Goal: Task Accomplishment & Management: Manage account settings

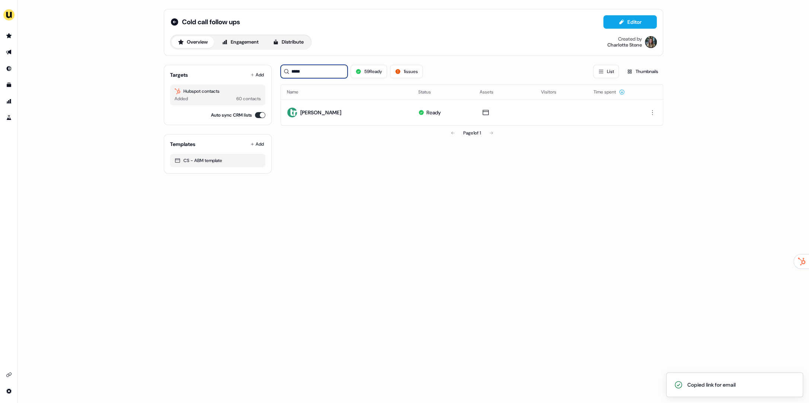
drag, startPoint x: 297, startPoint y: 71, endPoint x: 280, endPoint y: 70, distance: 16.8
click at [281, 70] on input "*****" at bounding box center [314, 71] width 67 height 13
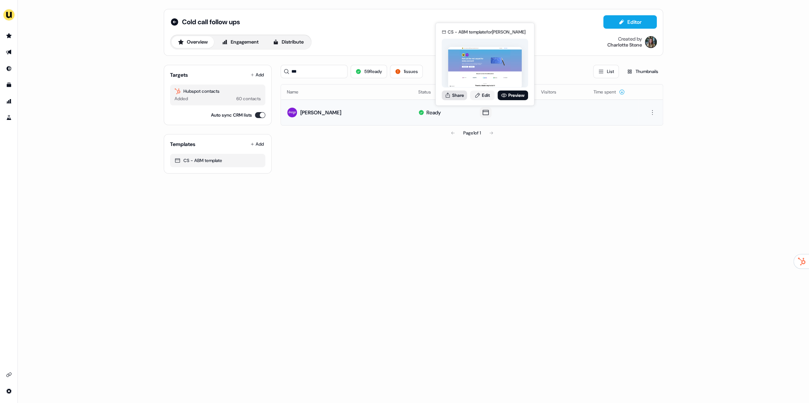
click at [448, 90] on div "Share Edit Preview" at bounding box center [485, 95] width 86 height 10
click at [461, 97] on button "Share" at bounding box center [454, 95] width 25 height 10
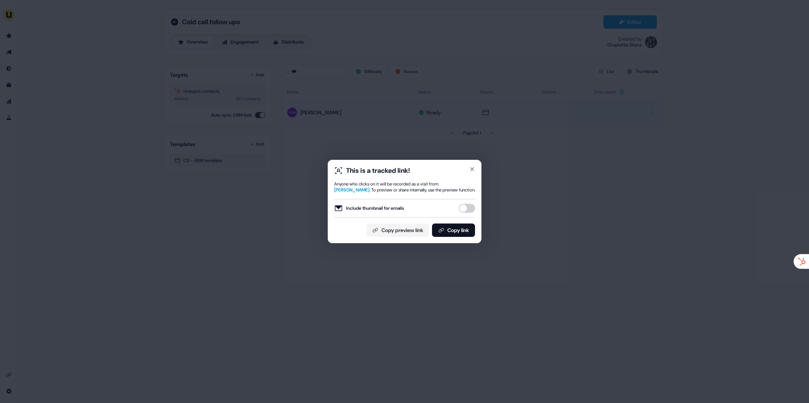
click at [466, 213] on button "Include thumbnail for emails" at bounding box center [467, 208] width 16 height 9
click at [462, 235] on button "Copy link" at bounding box center [453, 229] width 43 height 13
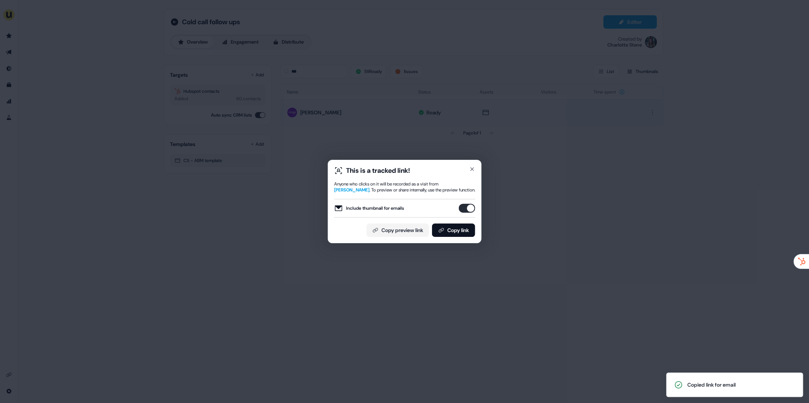
click at [557, 130] on div "This is a tracked link! Anyone who clicks on it will be recorded as a visit fro…" at bounding box center [404, 201] width 809 height 403
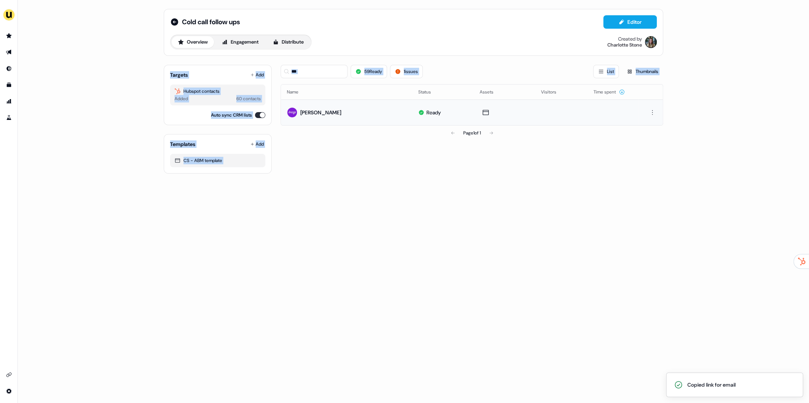
drag, startPoint x: 399, startPoint y: 186, endPoint x: 115, endPoint y: 86, distance: 301.7
click at [130, 57] on div "Cold call follow ups Editor Overview Engagement Distribute Created by Charlotte…" at bounding box center [413, 201] width 791 height 403
drag, startPoint x: 342, startPoint y: 214, endPoint x: 390, endPoint y: 217, distance: 48.4
click at [342, 215] on div "Cold call follow ups Editor Overview Engagement Distribute Created by Charlotte…" at bounding box center [413, 201] width 791 height 403
drag, startPoint x: 392, startPoint y: 214, endPoint x: 103, endPoint y: 50, distance: 332.3
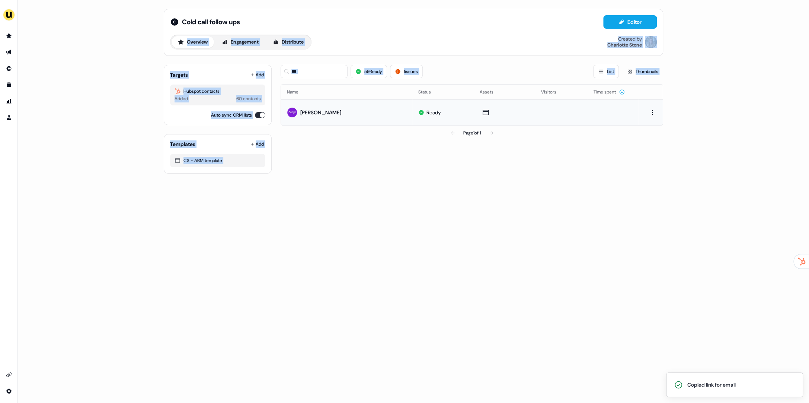
click at [76, 35] on div "Cold call follow ups Editor Overview Engagement Distribute Created by Charlotte…" at bounding box center [413, 201] width 791 height 403
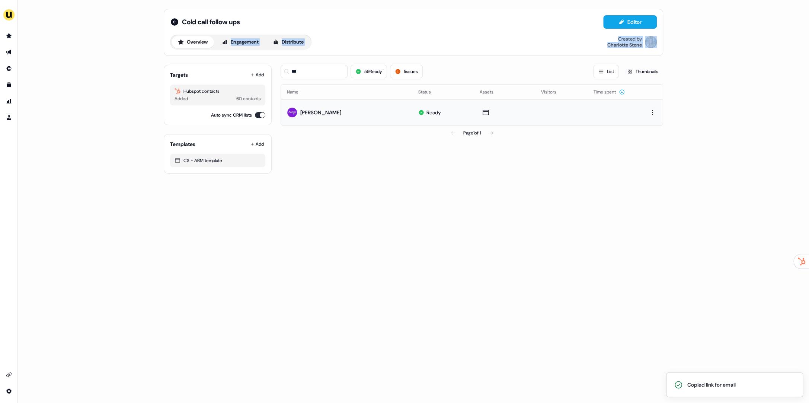
drag, startPoint x: 138, startPoint y: 56, endPoint x: 116, endPoint y: 51, distance: 22.9
click at [132, 54] on div "Cold call follow ups Editor Overview Engagement Distribute Created by Charlotte…" at bounding box center [413, 201] width 791 height 403
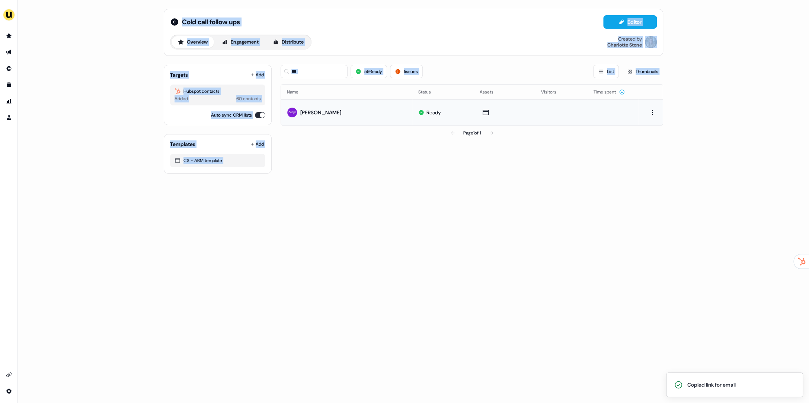
drag, startPoint x: 230, startPoint y: 45, endPoint x: 481, endPoint y: 224, distance: 307.7
click at [477, 226] on div "Cold call follow ups Editor Overview Engagement Distribute Created by Charlotte…" at bounding box center [413, 201] width 791 height 403
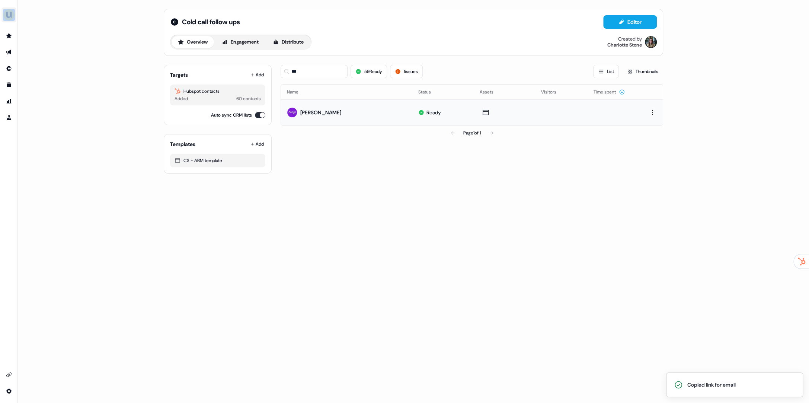
drag, startPoint x: 480, startPoint y: 223, endPoint x: 13, endPoint y: 14, distance: 512.3
click at [13, 15] on div "Cold call follow ups Editor Overview Engagement Distribute Created by Charlotte…" at bounding box center [404, 201] width 809 height 403
click at [30, 13] on div "Cold call follow ups Editor Overview Engagement Distribute Created by Charlotte…" at bounding box center [404, 201] width 809 height 403
click at [81, 17] on div "Impersonate (Admin) Help documentation Feedback Logout Cold call follow ups Edi…" at bounding box center [404, 201] width 809 height 403
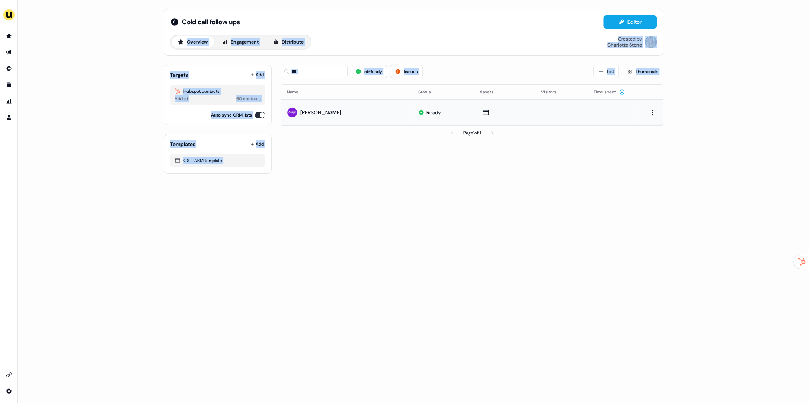
drag, startPoint x: 332, startPoint y: 176, endPoint x: 451, endPoint y: 266, distance: 148.8
click at [449, 264] on div "Cold call follow ups Editor Overview Engagement Distribute Created by Charlotte…" at bounding box center [413, 201] width 791 height 403
drag, startPoint x: 390, startPoint y: 223, endPoint x: 121, endPoint y: 65, distance: 312.2
click at [121, 67] on div "Cold call follow ups Editor Overview Engagement Distribute Created by Charlotte…" at bounding box center [413, 201] width 791 height 403
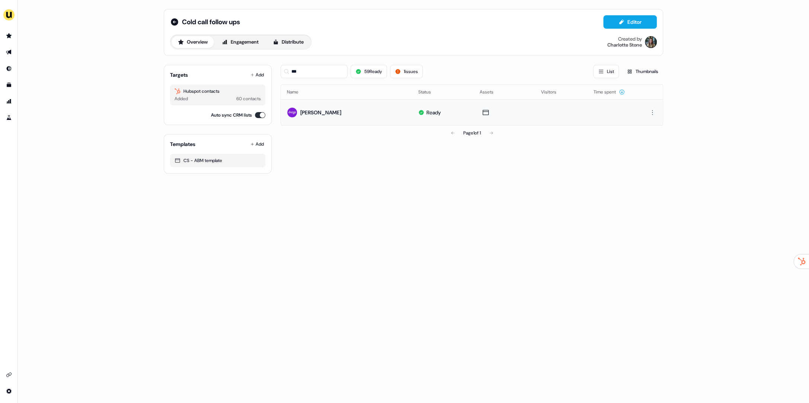
click at [112, 51] on div "Cold call follow ups Editor Overview Engagement Distribute Created by Charlotte…" at bounding box center [413, 201] width 791 height 403
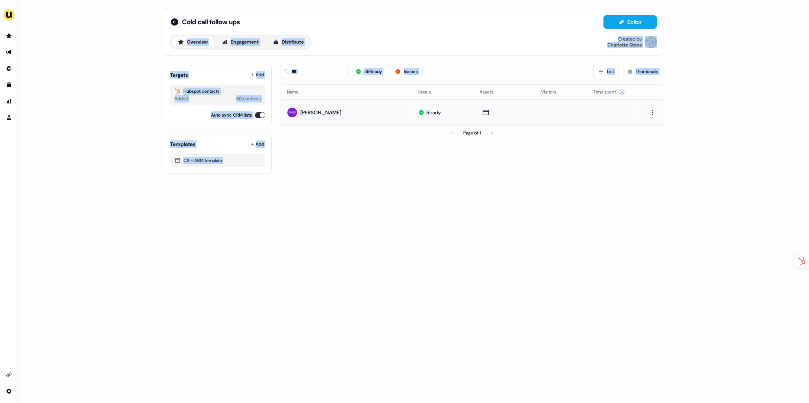
drag, startPoint x: 134, startPoint y: 37, endPoint x: 446, endPoint y: 220, distance: 361.3
click at [445, 220] on div "Cold call follow ups Editor Overview Engagement Distribute Created by Charlotte…" at bounding box center [413, 201] width 791 height 403
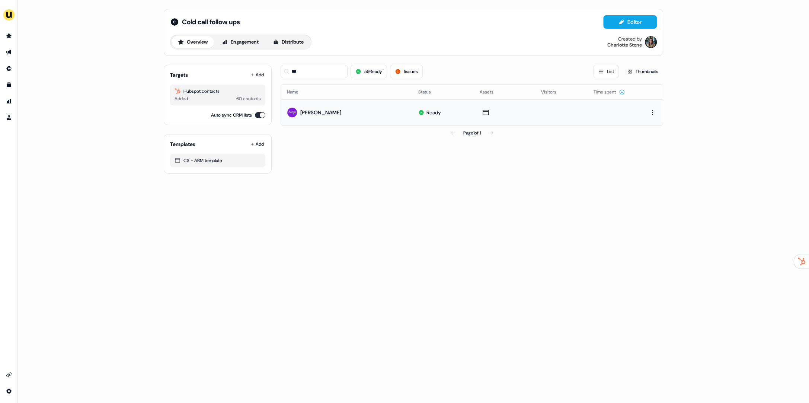
click at [446, 220] on div "Cold call follow ups Editor Overview Engagement Distribute Created by Charlotte…" at bounding box center [413, 201] width 791 height 403
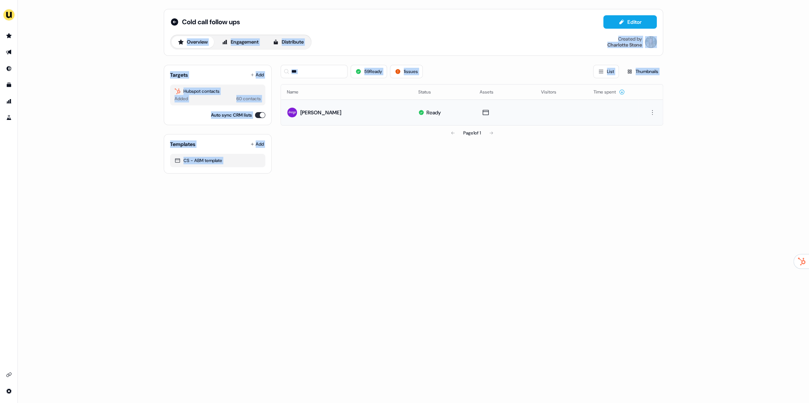
drag, startPoint x: 462, startPoint y: 223, endPoint x: 99, endPoint y: 32, distance: 409.8
click at [102, 34] on div "Cold call follow ups Editor Overview Engagement Distribute Created by Charlotte…" at bounding box center [413, 201] width 791 height 403
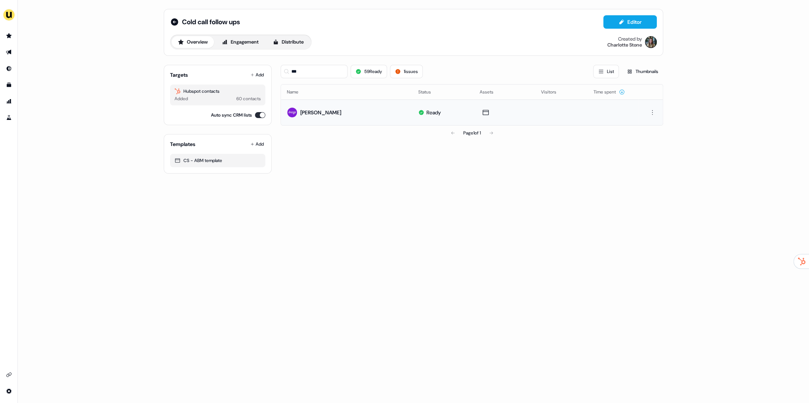
click at [99, 32] on div "Cold call follow ups Editor Overview Engagement Distribute Created by Charlotte…" at bounding box center [413, 201] width 791 height 403
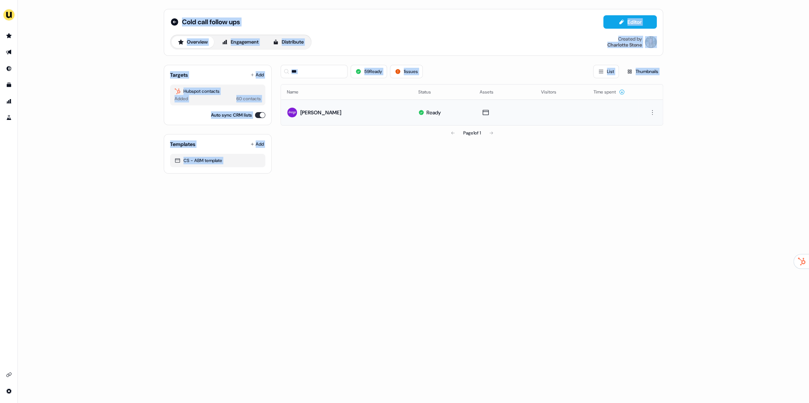
drag, startPoint x: 173, startPoint y: 50, endPoint x: 475, endPoint y: 193, distance: 334.4
click at [472, 191] on div "Cold call follow ups Editor Overview Engagement Distribute Created by Charlotte…" at bounding box center [413, 201] width 791 height 403
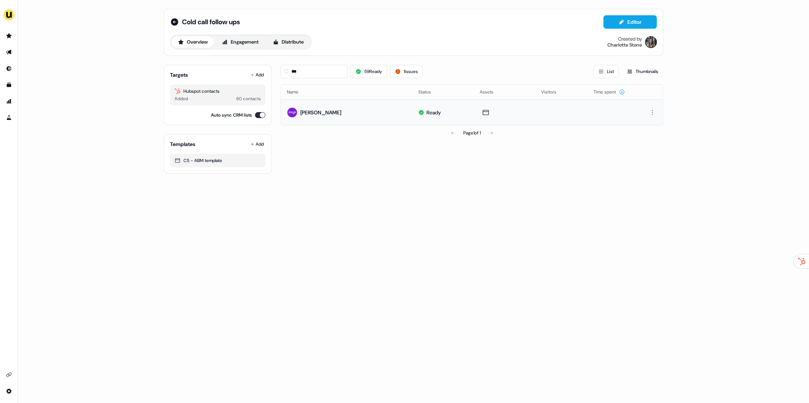
drag, startPoint x: 415, startPoint y: 170, endPoint x: 65, endPoint y: 24, distance: 379.5
click at [68, 26] on div "Cold call follow ups Editor Overview Engagement Distribute Created by Charlotte…" at bounding box center [413, 201] width 791 height 403
click at [65, 24] on div "Cold call follow ups Editor Overview Engagement Distribute Created by Charlotte…" at bounding box center [413, 201] width 791 height 403
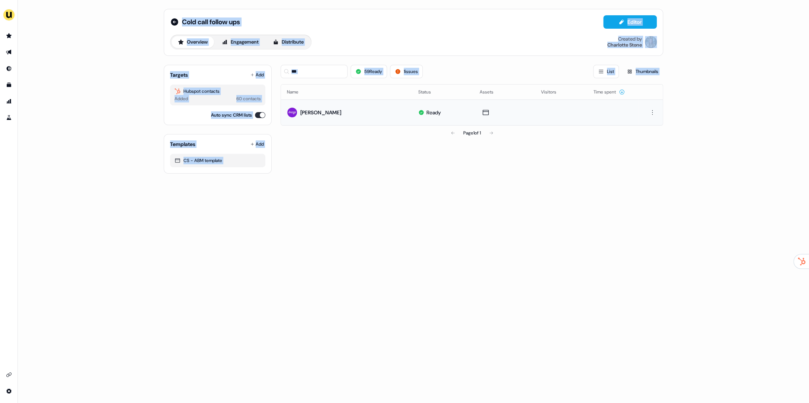
drag, startPoint x: 187, startPoint y: 58, endPoint x: 414, endPoint y: 193, distance: 263.7
click at [414, 194] on div "Cold call follow ups Editor Overview Engagement Distribute Created by Charlotte…" at bounding box center [413, 201] width 791 height 403
drag, startPoint x: 414, startPoint y: 193, endPoint x: 109, endPoint y: 63, distance: 331.2
click at [112, 65] on div "Cold call follow ups Editor Overview Engagement Distribute Created by Charlotte…" at bounding box center [413, 201] width 791 height 403
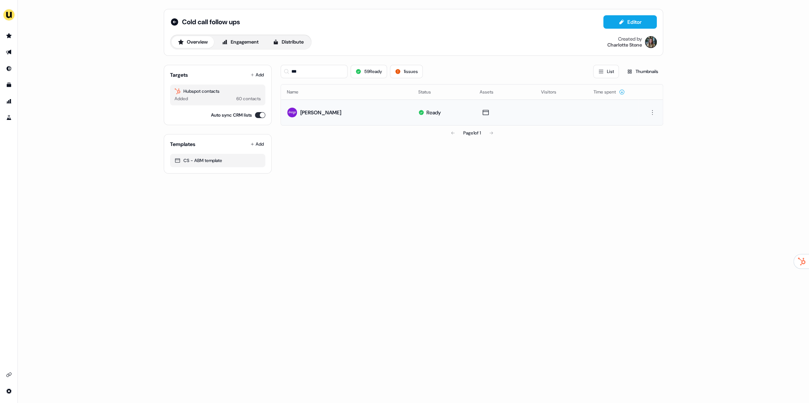
drag, startPoint x: 109, startPoint y: 63, endPoint x: 102, endPoint y: 59, distance: 8.0
click at [109, 63] on div "Cold call follow ups Editor Overview Engagement Distribute Created by Charlotte…" at bounding box center [413, 201] width 791 height 403
drag, startPoint x: 333, startPoint y: 157, endPoint x: 469, endPoint y: 204, distance: 144.5
click at [468, 204] on div "Cold call follow ups Editor Overview Engagement Distribute Created by Charlotte…" at bounding box center [413, 201] width 791 height 403
drag, startPoint x: 315, startPoint y: 146, endPoint x: 139, endPoint y: 89, distance: 184.9
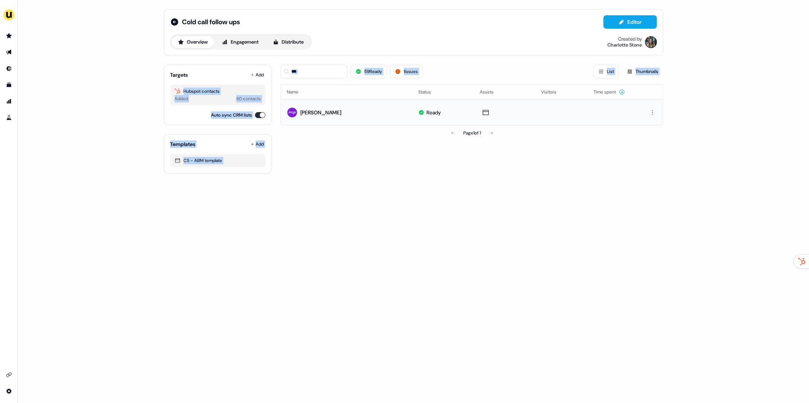
click at [139, 89] on div "Cold call follow ups Editor Overview Engagement Distribute Created by Charlotte…" at bounding box center [413, 201] width 791 height 403
drag, startPoint x: 124, startPoint y: 69, endPoint x: 450, endPoint y: 221, distance: 359.3
click at [450, 221] on div "Cold call follow ups Editor Overview Engagement Distribute Created by Charlotte…" at bounding box center [413, 201] width 791 height 403
drag, startPoint x: 243, startPoint y: 158, endPoint x: 45, endPoint y: 88, distance: 209.4
click at [45, 88] on div "Cold call follow ups Editor Overview Engagement Distribute Created by Charlotte…" at bounding box center [413, 201] width 791 height 403
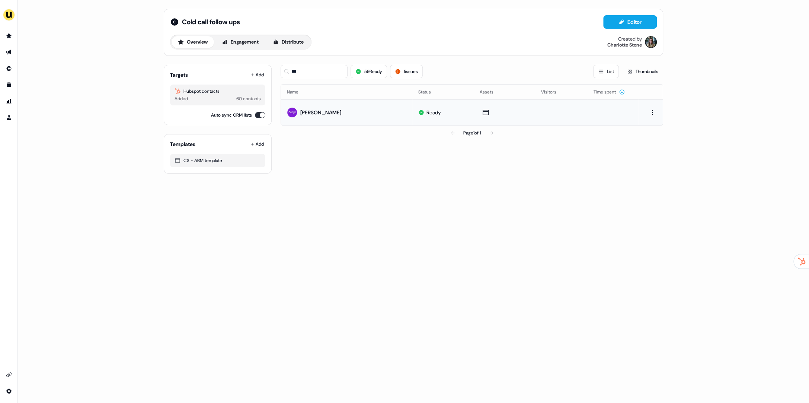
click at [74, 83] on div "Cold call follow ups Editor Overview Engagement Distribute Created by Charlotte…" at bounding box center [413, 201] width 791 height 403
drag, startPoint x: 95, startPoint y: 63, endPoint x: 357, endPoint y: 205, distance: 297.5
click at [323, 186] on div "Cold call follow ups Editor Overview Engagement Distribute Created by Charlotte…" at bounding box center [413, 201] width 791 height 403
drag, startPoint x: 362, startPoint y: 207, endPoint x: 389, endPoint y: 216, distance: 27.8
click at [362, 207] on div "Cold call follow ups Editor Overview Engagement Distribute Created by Charlotte…" at bounding box center [413, 201] width 791 height 403
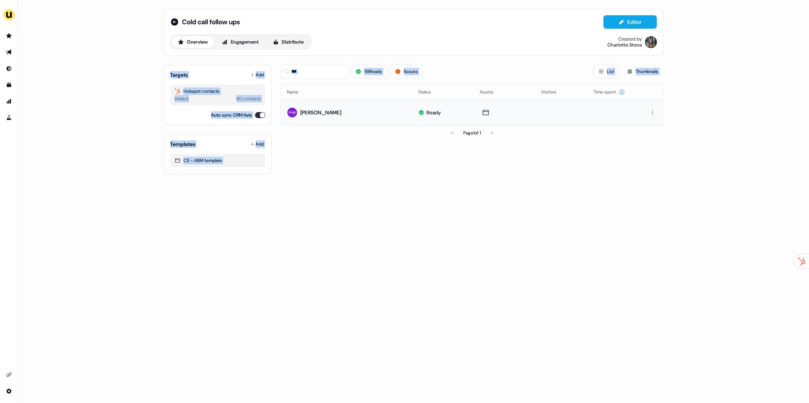
drag, startPoint x: 343, startPoint y: 203, endPoint x: 87, endPoint y: 75, distance: 286.4
click at [87, 75] on div "Cold call follow ups Editor Overview Engagement Distribute Created by Charlotte…" at bounding box center [413, 201] width 791 height 403
click at [91, 73] on div "Cold call follow ups Editor Overview Engagement Distribute Created by Charlotte…" at bounding box center [413, 201] width 791 height 403
drag, startPoint x: 188, startPoint y: 87, endPoint x: 388, endPoint y: 189, distance: 224.3
click at [334, 166] on div "Cold call follow ups Editor Overview Engagement Distribute Created by Charlotte…" at bounding box center [413, 201] width 791 height 403
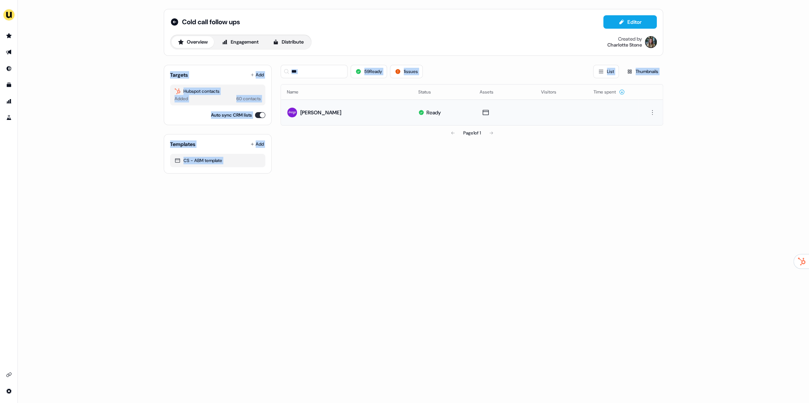
drag, startPoint x: 418, startPoint y: 200, endPoint x: 104, endPoint y: 63, distance: 342.9
click at [104, 63] on div "Cold call follow ups Editor Overview Engagement Distribute Created by Charlotte…" at bounding box center [413, 201] width 791 height 403
drag, startPoint x: 313, startPoint y: 155, endPoint x: 466, endPoint y: 221, distance: 166.6
click at [437, 213] on div "Cold call follow ups Editor Overview Engagement Distribute Created by Charlotte…" at bounding box center [413, 201] width 791 height 403
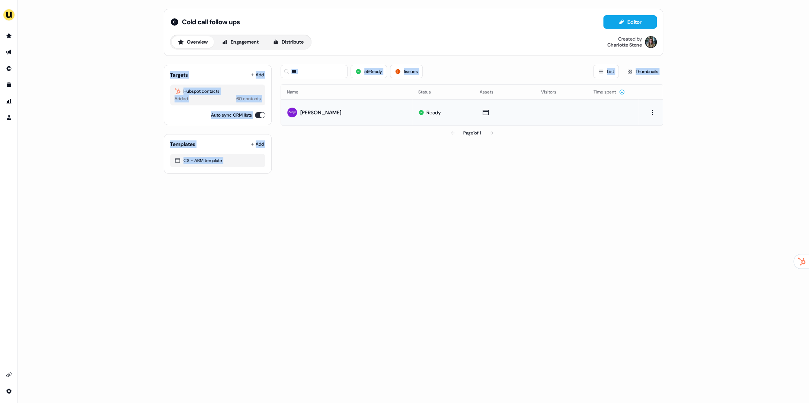
drag, startPoint x: 464, startPoint y: 221, endPoint x: 89, endPoint y: 76, distance: 401.5
click at [89, 76] on div "Cold call follow ups Editor Overview Engagement Distribute Created by Charlotte…" at bounding box center [413, 201] width 791 height 403
drag, startPoint x: 392, startPoint y: 168, endPoint x: 67, endPoint y: 10, distance: 360.8
click at [67, 7] on div "Cold call follow ups Editor Overview Engagement Distribute Created by Charlotte…" at bounding box center [413, 201] width 791 height 403
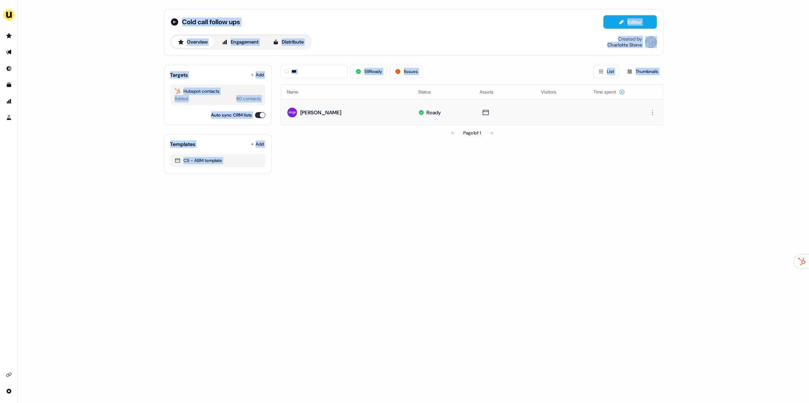
click at [113, 44] on div "Cold call follow ups Editor Overview Engagement Distribute Created by Charlotte…" at bounding box center [413, 201] width 791 height 403
drag, startPoint x: 200, startPoint y: 45, endPoint x: 455, endPoint y: 247, distance: 324.6
click at [455, 248] on div "Cold call follow ups Editor Overview Engagement Distribute Created by Charlotte…" at bounding box center [413, 201] width 791 height 403
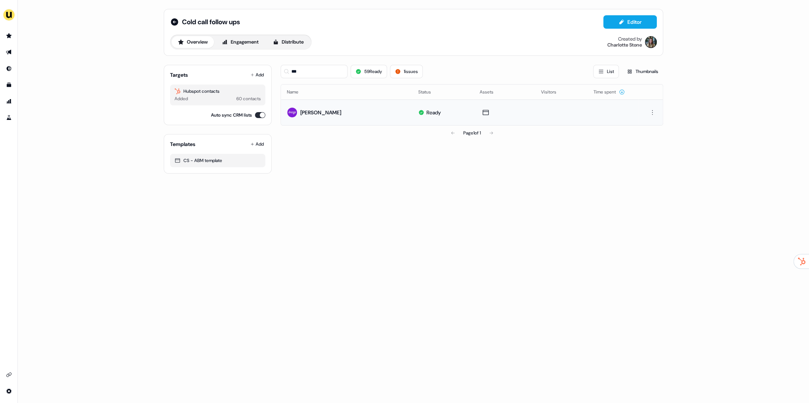
drag, startPoint x: 455, startPoint y: 246, endPoint x: 490, endPoint y: 242, distance: 34.9
click at [456, 246] on div "Cold call follow ups Editor Overview Engagement Distribute Created by Charlotte…" at bounding box center [413, 201] width 791 height 403
drag, startPoint x: 487, startPoint y: 233, endPoint x: 109, endPoint y: 6, distance: 440.7
click at [109, 6] on div "Cold call follow ups Editor Overview Engagement Distribute Created by Charlotte…" at bounding box center [413, 201] width 791 height 403
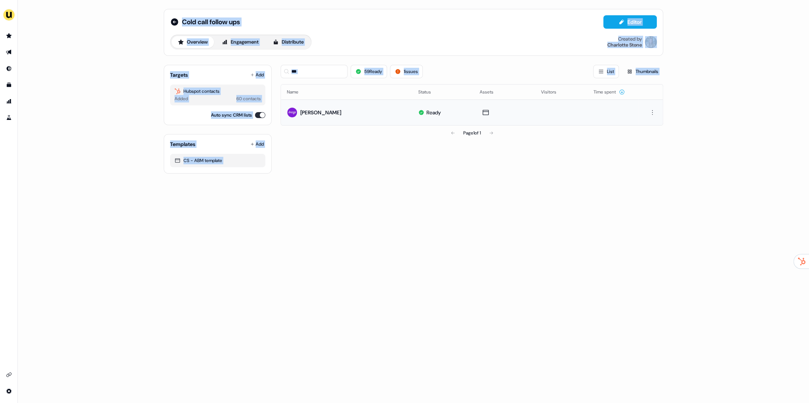
drag
click at [444, 195] on div "Cold call follow ups Editor Overview Engagement Distribute Created by Charlotte…" at bounding box center [413, 201] width 791 height 403
click at [78, 15] on div "Cold call follow ups Editor Overview Engagement Distribute Created by Charlotte…" at bounding box center [413, 201] width 791 height 403
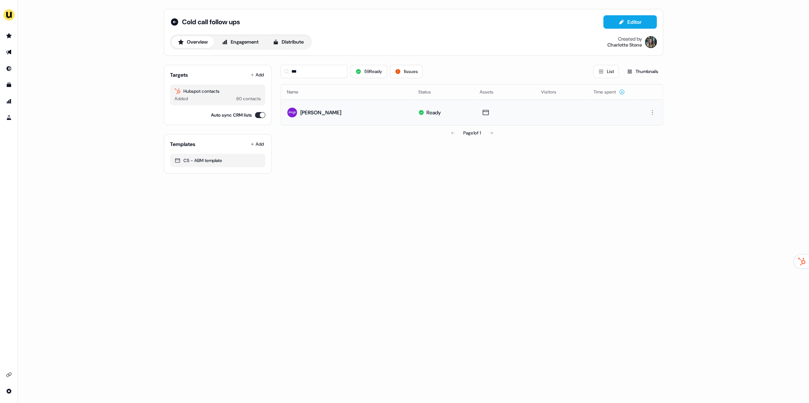
click at [95, 17] on div "Cold call follow ups Editor Overview Engagement Distribute Created by Charlotte…" at bounding box center [413, 201] width 791 height 403
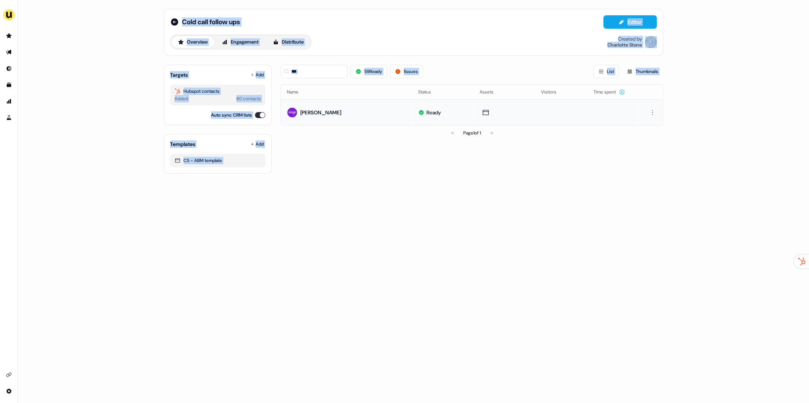
click at [418, 188] on div "Cold call follow ups Editor Overview Engagement Distribute Created by Charlotte…" at bounding box center [413, 201] width 791 height 403
click at [57, 9] on div "Cold call follow ups Editor Overview Engagement Distribute Created by Charlotte…" at bounding box center [413, 201] width 791 height 403
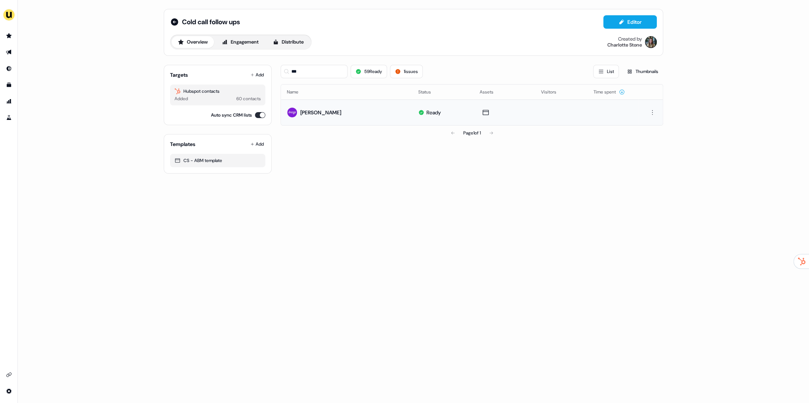
click at [70, 12] on div "Cold call follow ups Editor Overview Engagement Distribute Created by Charlotte…" at bounding box center [413, 201] width 791 height 403
drag, startPoint x: 316, startPoint y: 75, endPoint x: 292, endPoint y: 71, distance: 24.1
click at [292, 71] on input "***" at bounding box center [314, 71] width 67 height 13
click at [321, 73] on input "***" at bounding box center [314, 71] width 67 height 13
drag, startPoint x: 329, startPoint y: 73, endPoint x: 283, endPoint y: 70, distance: 45.9
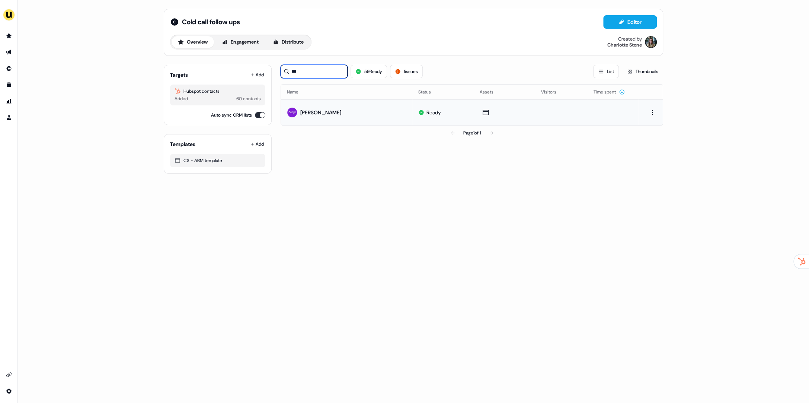
click at [283, 70] on div "***" at bounding box center [314, 71] width 67 height 13
click at [316, 73] on input "***" at bounding box center [314, 71] width 67 height 13
drag, startPoint x: 332, startPoint y: 72, endPoint x: 284, endPoint y: 70, distance: 47.7
click at [284, 69] on div "***" at bounding box center [314, 71] width 67 height 13
click at [317, 72] on input "***" at bounding box center [314, 71] width 67 height 13
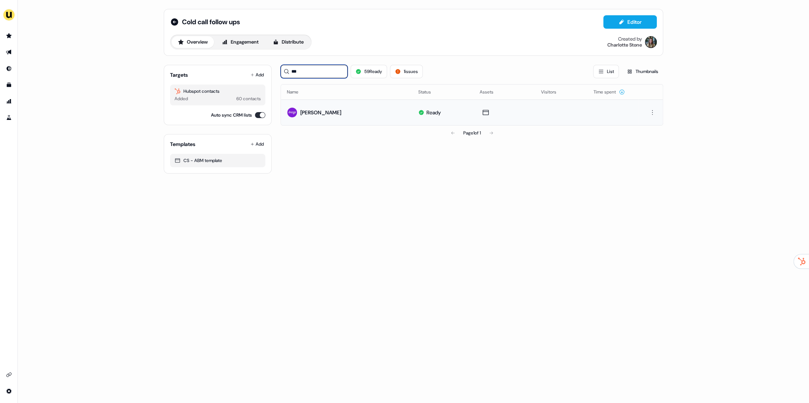
drag, startPoint x: 312, startPoint y: 71, endPoint x: 287, endPoint y: 68, distance: 25.1
click at [287, 68] on div "***" at bounding box center [314, 71] width 67 height 13
click at [311, 68] on input "***" at bounding box center [314, 71] width 67 height 13
click at [326, 71] on input "***" at bounding box center [314, 71] width 67 height 13
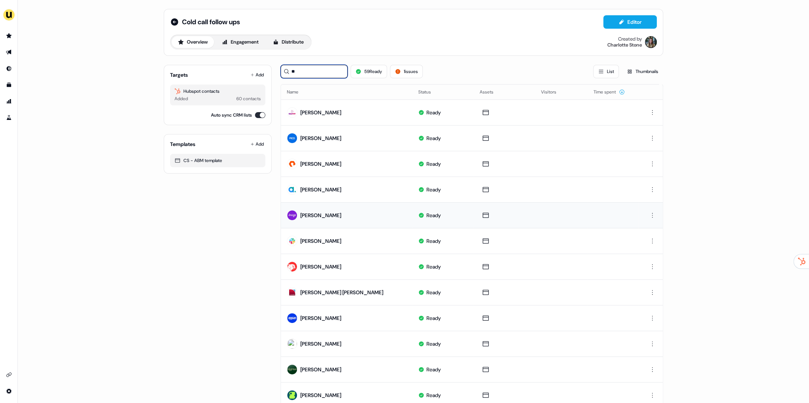
type input "*"
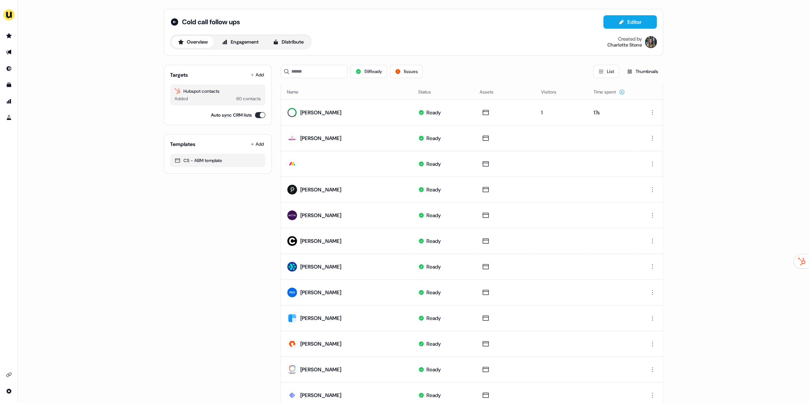
click at [445, 48] on div "Overview Engagement Distribute Created by Charlotte Stone" at bounding box center [413, 42] width 487 height 15
click at [411, 70] on button "1 issues" at bounding box center [406, 71] width 33 height 13
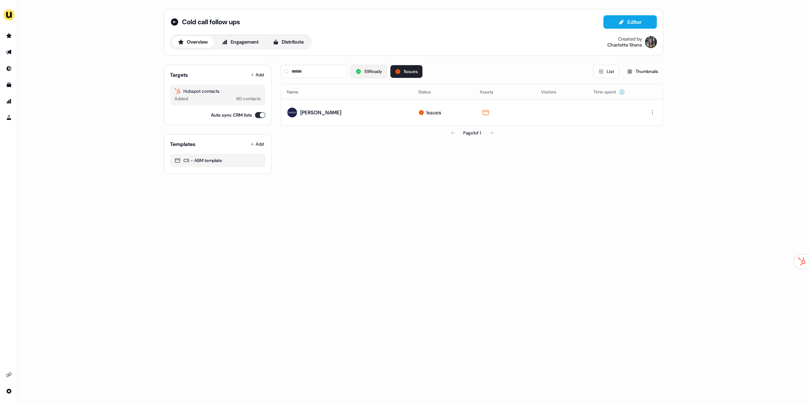
click at [369, 69] on button "59 Ready" at bounding box center [369, 71] width 36 height 13
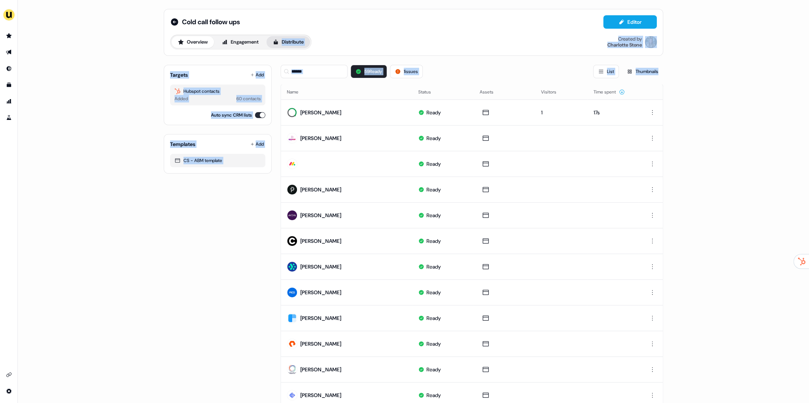
drag, startPoint x: 714, startPoint y: 182, endPoint x: 302, endPoint y: 36, distance: 437.3
click at [309, 38] on div "Cold call follow ups Editor Overview Engagement Distribute Created by [PERSON_N…" at bounding box center [413, 201] width 791 height 403
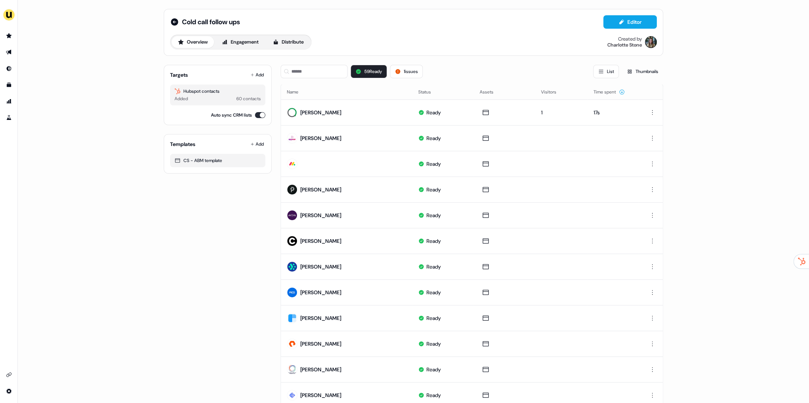
click at [137, 53] on div "Cold call follow ups Editor Overview Engagement Distribute Created by [PERSON_N…" at bounding box center [413, 201] width 791 height 403
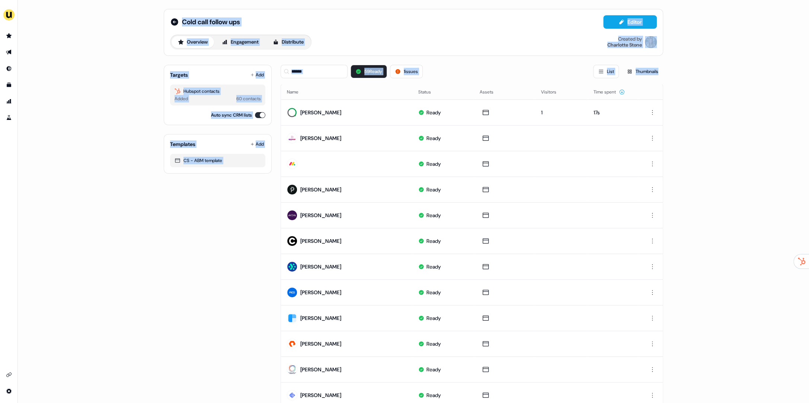
drag, startPoint x: 139, startPoint y: 15, endPoint x: 809, endPoint y: 268, distance: 716.3
click at [809, 269] on div "Cold call follow ups Editor Overview Engagement Distribute Created by Charlotte…" at bounding box center [413, 201] width 791 height 403
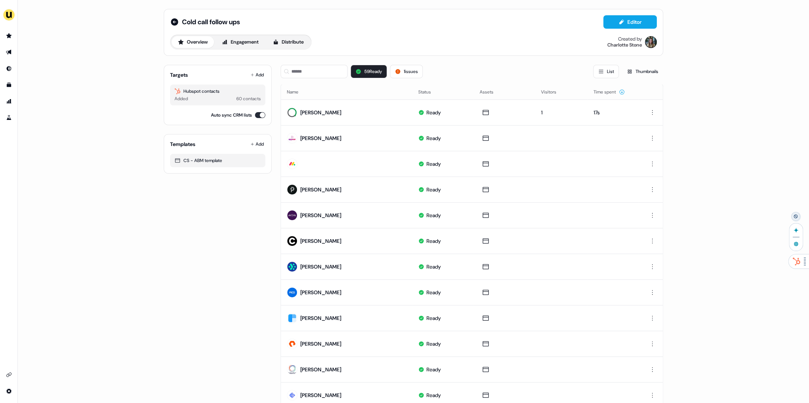
click at [800, 263] on html "For the best experience switch devices to a bigger screen. Go to Userled.io Col…" at bounding box center [404, 201] width 809 height 403
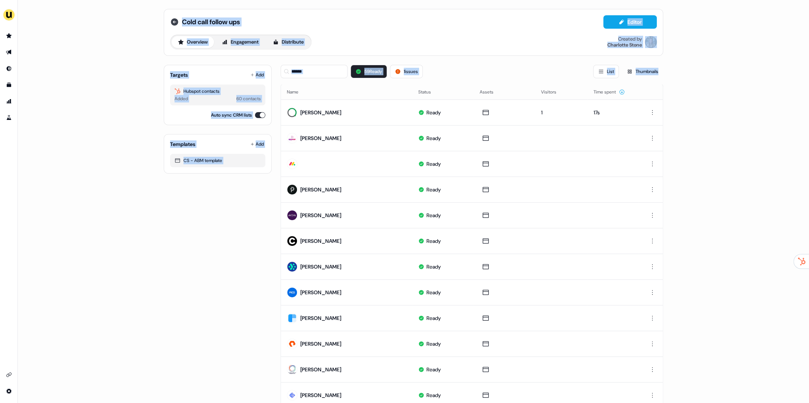
drag, startPoint x: 750, startPoint y: 176, endPoint x: 153, endPoint y: 20, distance: 617.6
click at [169, 19] on div "Cold call follow ups Editor Overview Engagement Distribute Created by Charlotte…" at bounding box center [413, 201] width 791 height 403
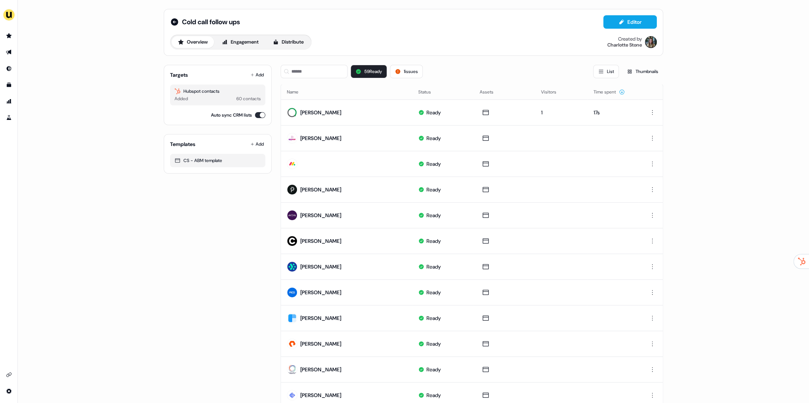
drag, startPoint x: 147, startPoint y: 20, endPoint x: 128, endPoint y: 18, distance: 19.8
click at [147, 20] on div "Cold call follow ups Editor Overview Engagement Distribute Created by Charlotte…" at bounding box center [413, 201] width 791 height 403
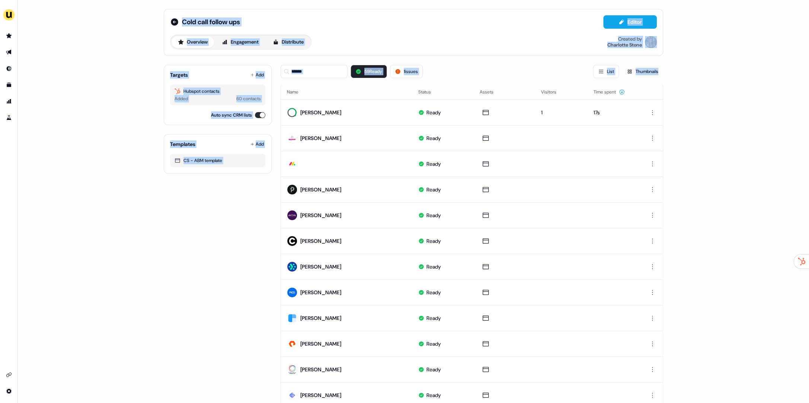
drag, startPoint x: 504, startPoint y: 82, endPoint x: 745, endPoint y: 219, distance: 277.3
click at [744, 219] on div "Cold call follow ups Editor Overview Engagement Distribute Created by Charlotte…" at bounding box center [413, 201] width 791 height 403
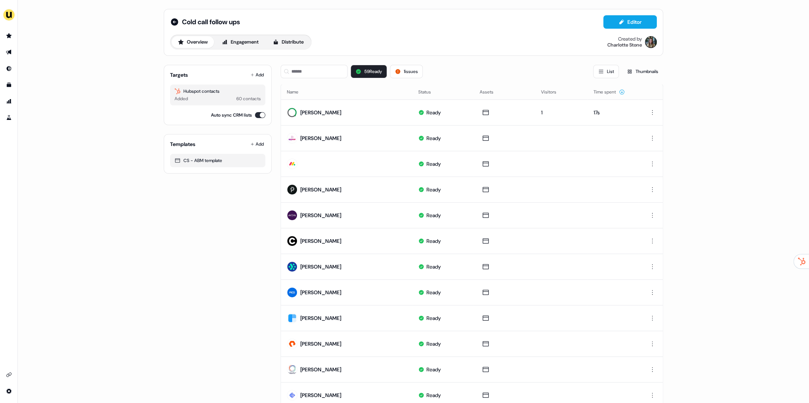
click at [745, 219] on div "Cold call follow ups Editor Overview Engagement Distribute Created by Charlotte…" at bounding box center [413, 201] width 791 height 403
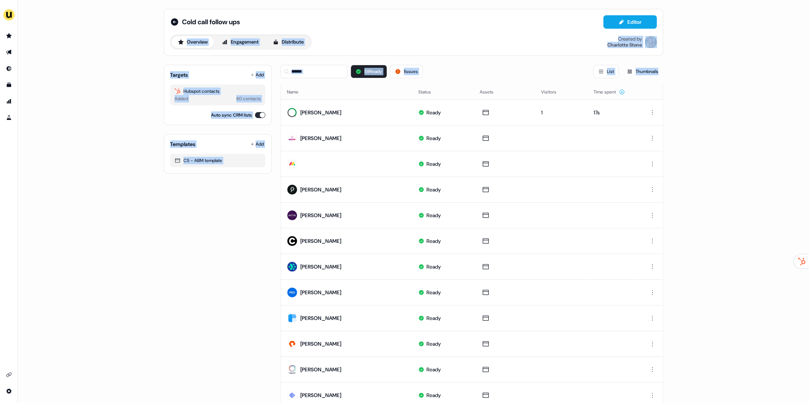
drag, startPoint x: 476, startPoint y: 130, endPoint x: 58, endPoint y: 26, distance: 430.4
click at [71, 27] on div "Cold call follow ups Editor Overview Engagement Distribute Created by Charlotte…" at bounding box center [413, 201] width 791 height 403
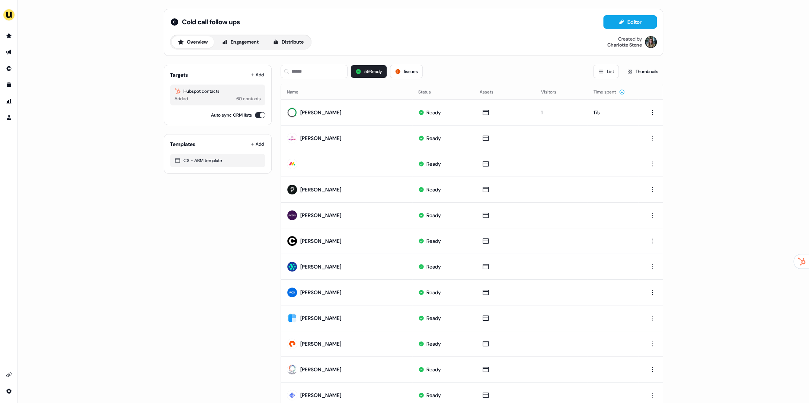
click at [58, 26] on div "Cold call follow ups Editor Overview Engagement Distribute Created by Charlotte…" at bounding box center [413, 201] width 791 height 403
click at [332, 71] on input at bounding box center [314, 71] width 67 height 13
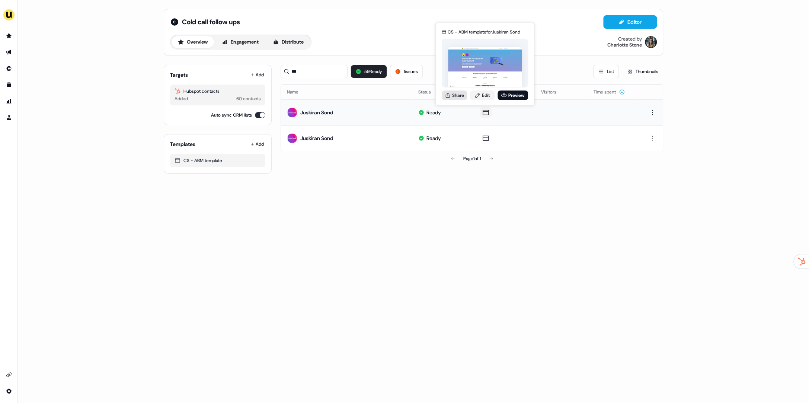
click at [455, 98] on button "Share" at bounding box center [454, 95] width 25 height 10
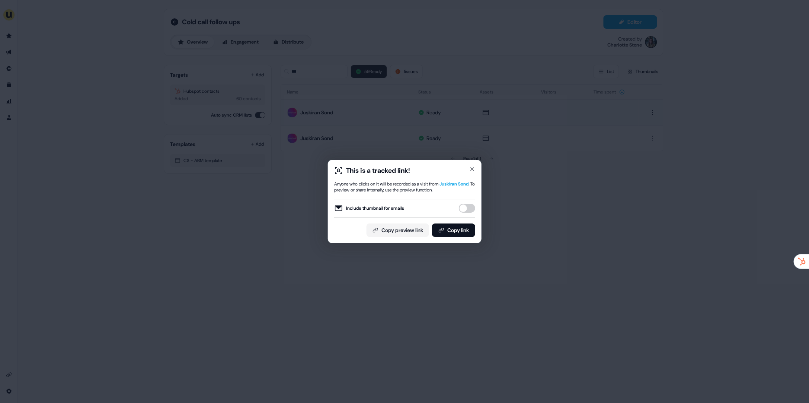
click at [465, 205] on button "Include thumbnail for emails" at bounding box center [467, 208] width 16 height 9
click at [453, 233] on button "Copy link" at bounding box center [453, 229] width 43 height 13
click at [197, 82] on div "This is a tracked link! Anyone who clicks on it will be recorded as a visit fro…" at bounding box center [404, 201] width 809 height 403
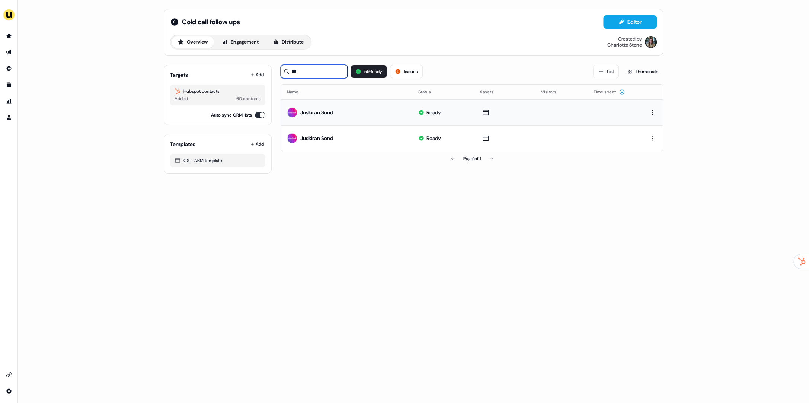
drag, startPoint x: 304, startPoint y: 70, endPoint x: 285, endPoint y: 71, distance: 19.0
click at [285, 71] on div "***" at bounding box center [314, 71] width 67 height 13
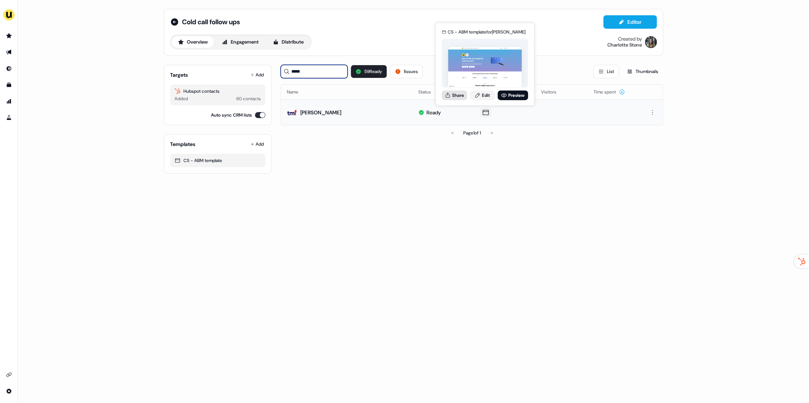
type input "*****"
click at [460, 97] on button "Share" at bounding box center [454, 95] width 25 height 10
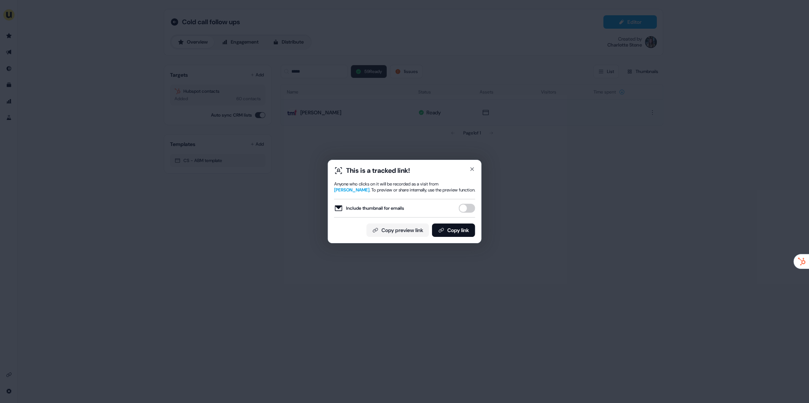
click at [519, 214] on div "This is a tracked link! Anyone who clicks on it will be recorded as a visit fro…" at bounding box center [404, 201] width 809 height 403
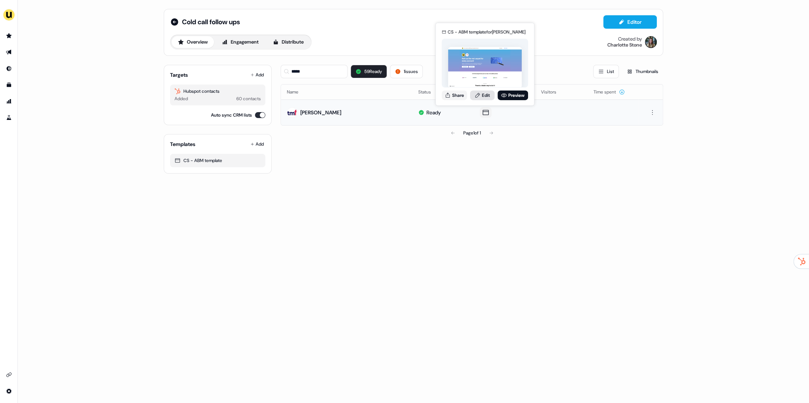
click at [480, 99] on link "Edit" at bounding box center [482, 95] width 25 height 10
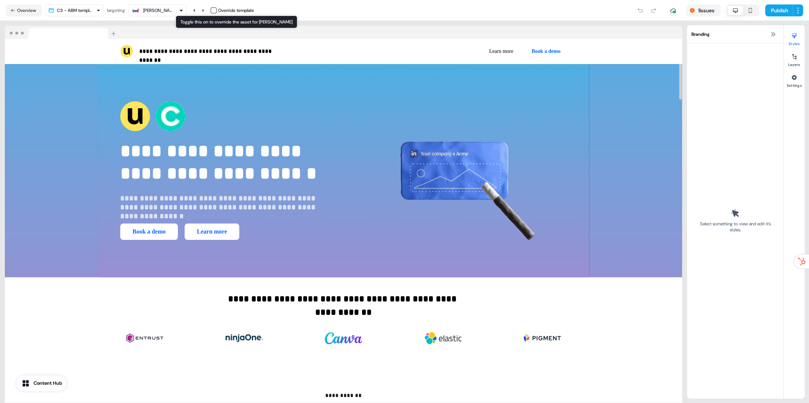
click at [219, 9] on div "Override template" at bounding box center [233, 10] width 44 height 7
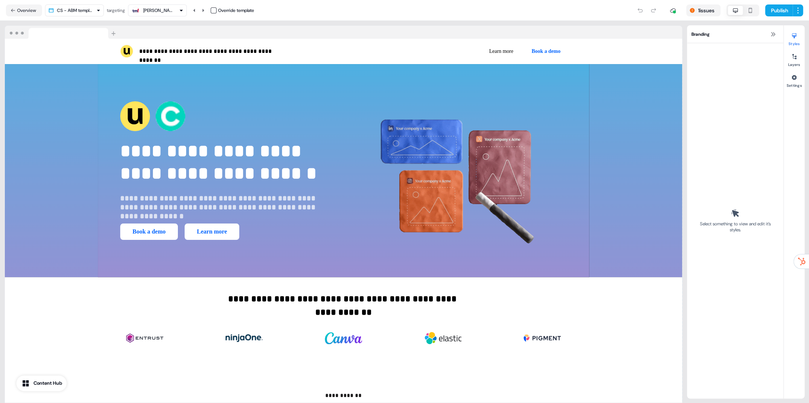
click at [216, 10] on button "button" at bounding box center [214, 10] width 6 height 6
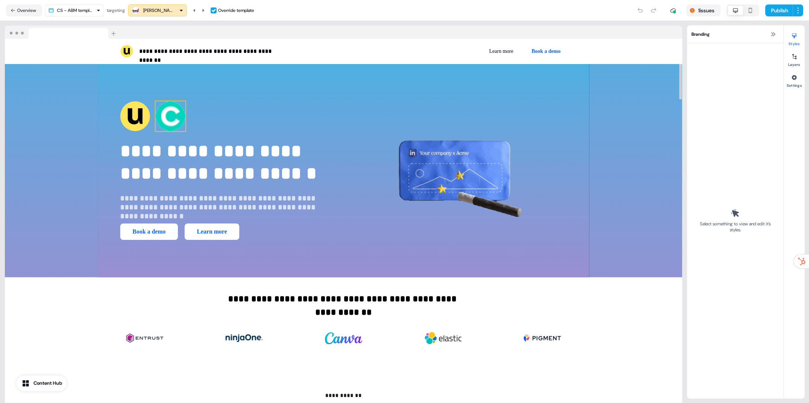
click at [181, 116] on img at bounding box center [171, 116] width 30 height 30
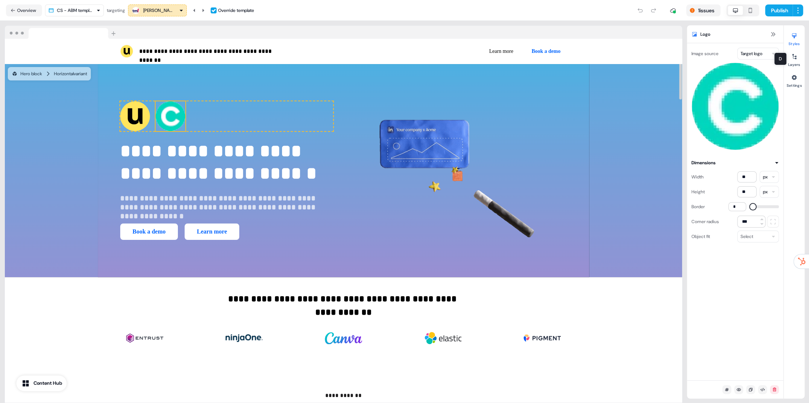
click at [754, 54] on html "**********" at bounding box center [404, 201] width 809 height 403
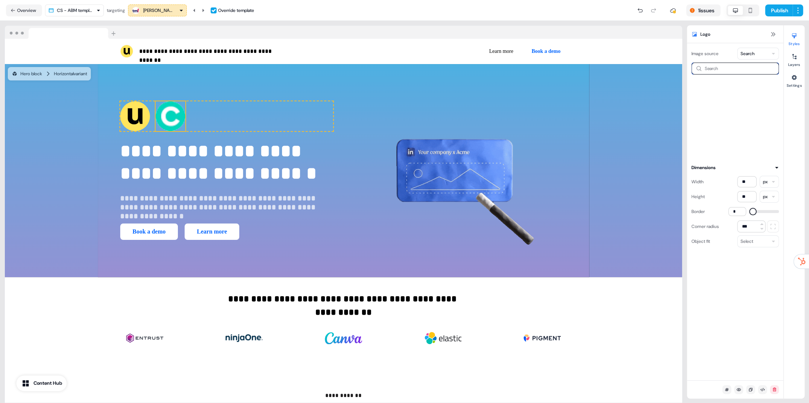
click at [733, 72] on input at bounding box center [735, 69] width 87 height 12
type input "***"
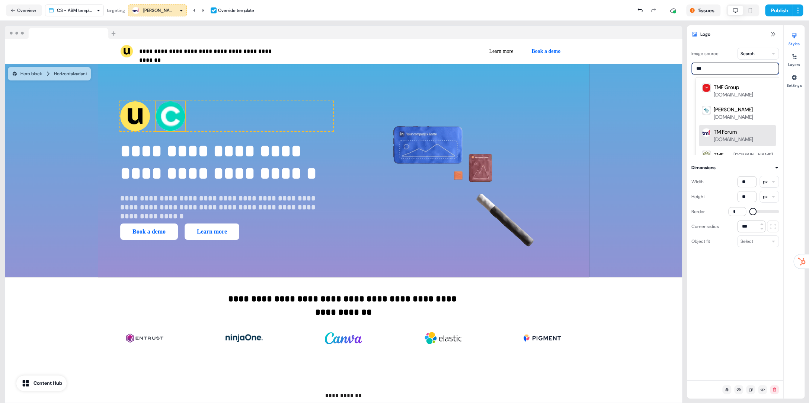
click at [722, 128] on div "TM Forum" at bounding box center [725, 131] width 23 height 7
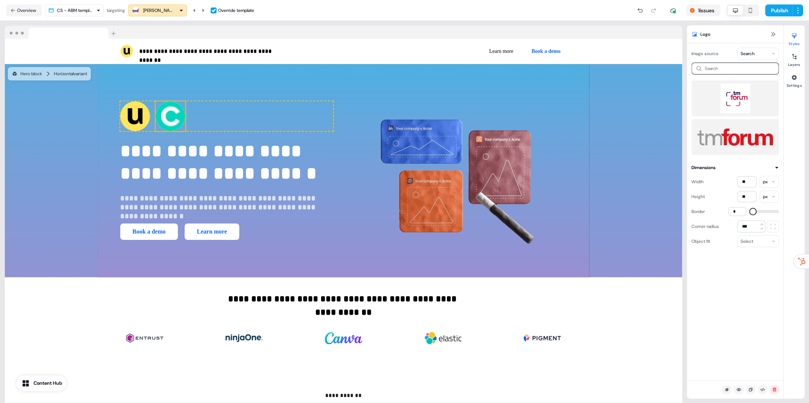
click at [740, 103] on img at bounding box center [736, 98] width 76 height 30
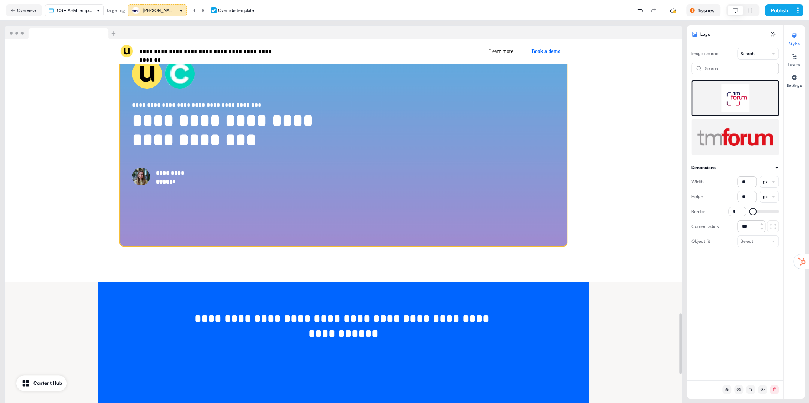
scroll to position [1599, 0]
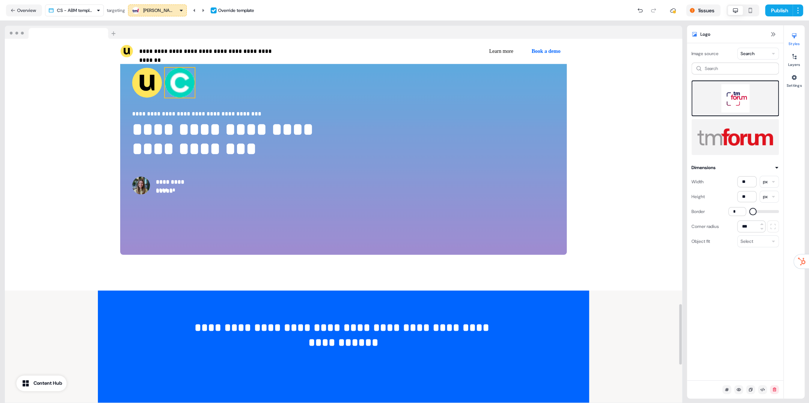
click at [176, 84] on img at bounding box center [180, 83] width 30 height 30
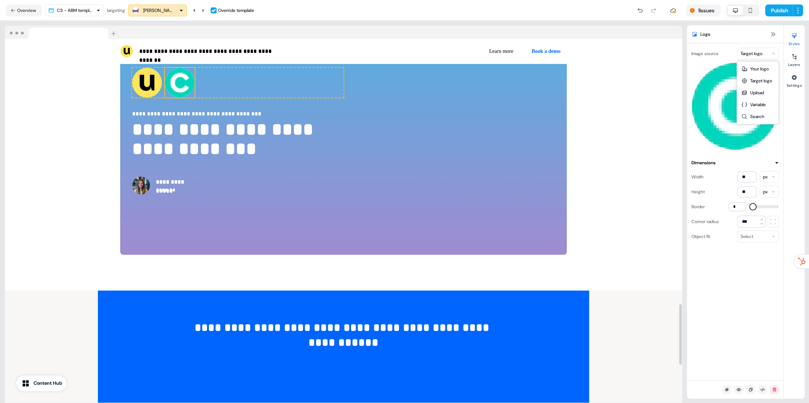
click at [753, 56] on html "**********" at bounding box center [404, 201] width 809 height 403
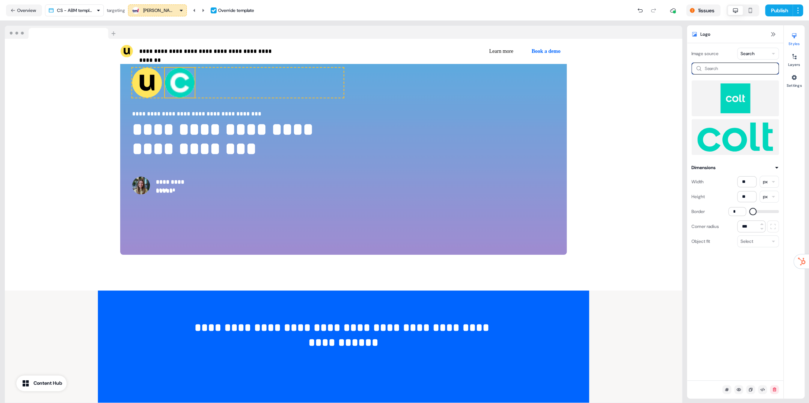
click at [732, 70] on input at bounding box center [735, 69] width 87 height 12
type input "***"
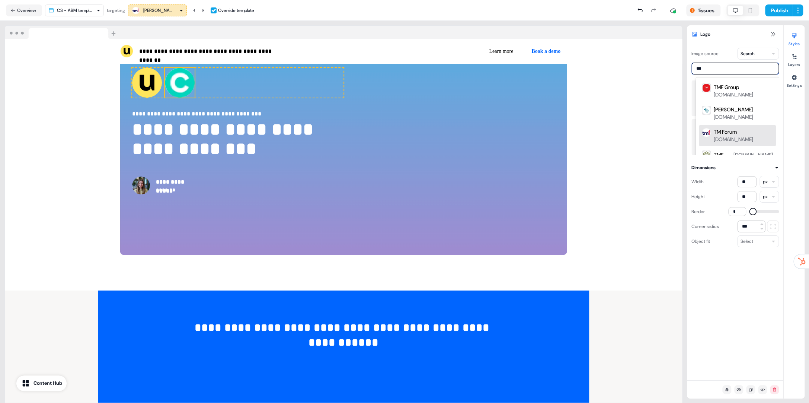
click at [734, 125] on div "TM Forum tmforum.org" at bounding box center [737, 135] width 77 height 21
click at [736, 99] on img at bounding box center [736, 98] width 76 height 30
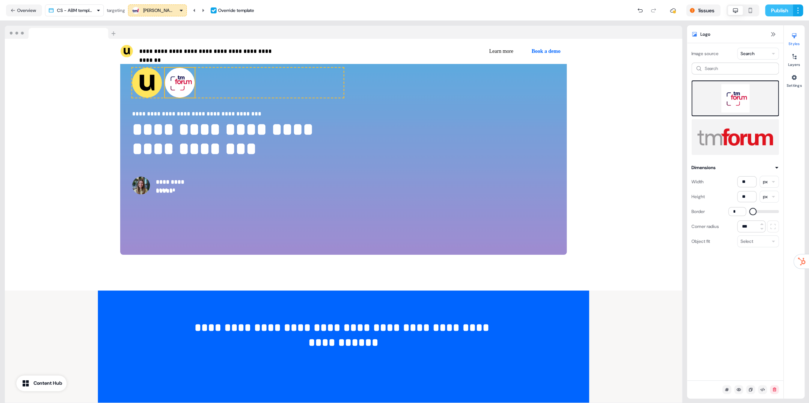
click at [777, 12] on button "Publish" at bounding box center [779, 10] width 28 height 12
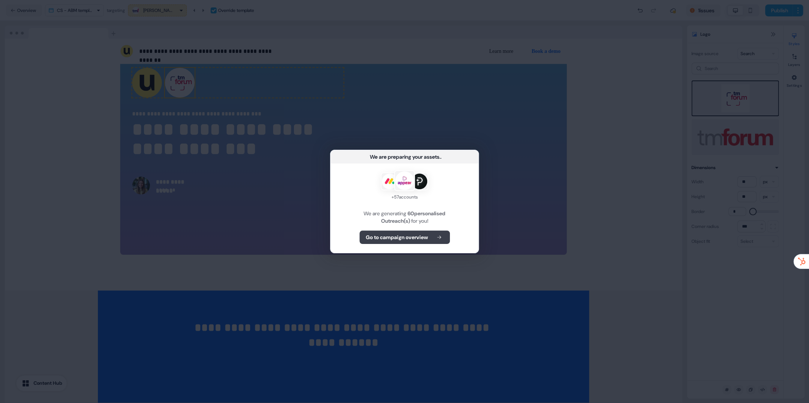
click at [412, 240] on b "Go to campaign overview" at bounding box center [397, 236] width 62 height 7
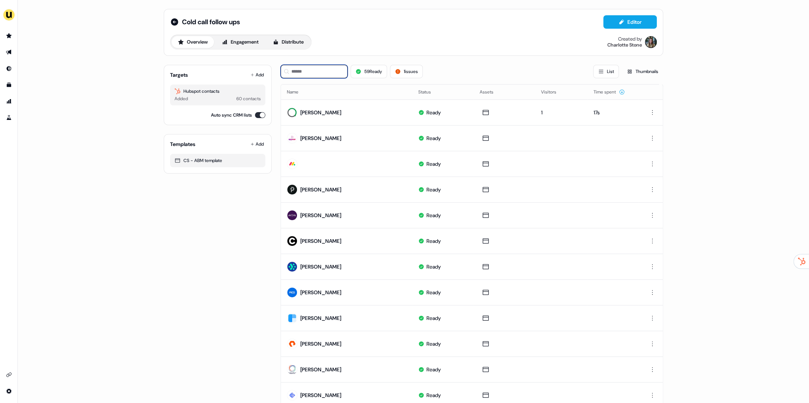
click at [315, 74] on input at bounding box center [314, 71] width 67 height 13
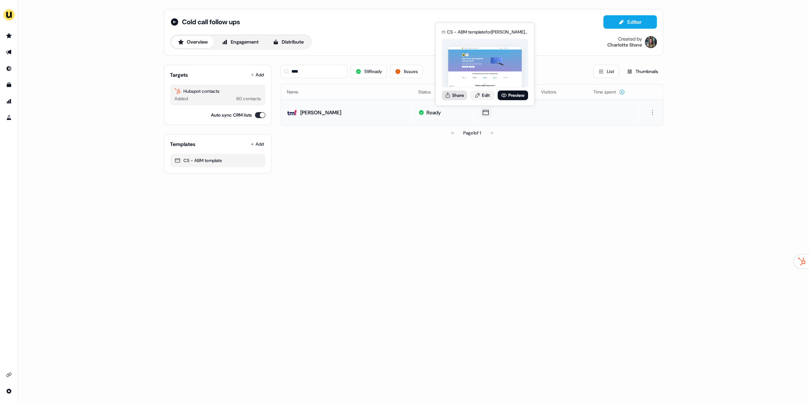
click at [449, 94] on icon at bounding box center [448, 95] width 6 height 6
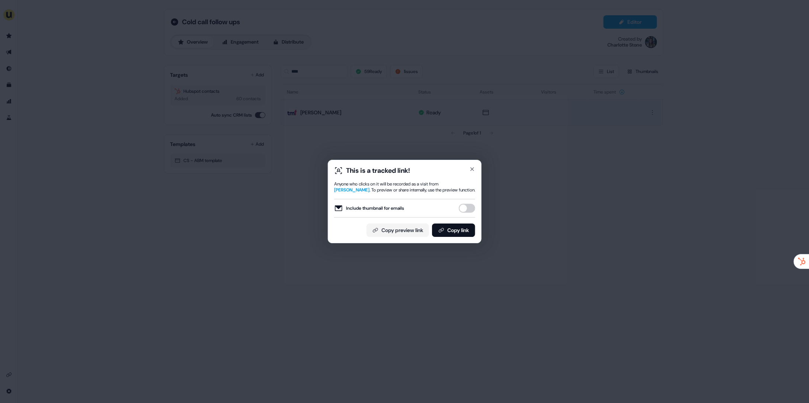
click at [463, 207] on button "Include thumbnail for emails" at bounding box center [467, 208] width 16 height 9
click at [461, 229] on button "Copy link" at bounding box center [453, 229] width 43 height 13
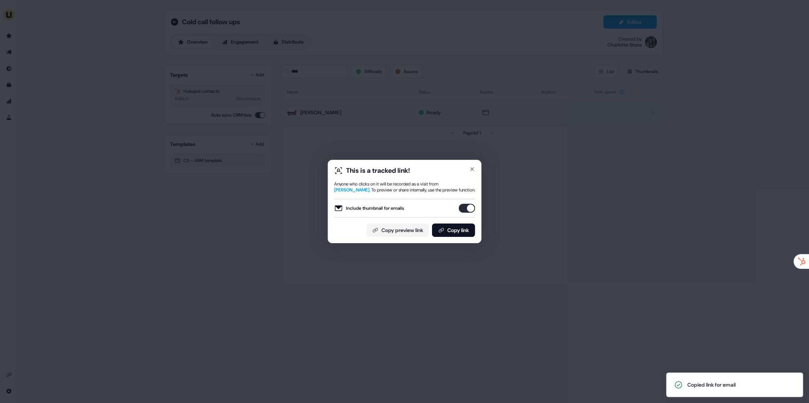
click at [465, 208] on button "Include thumbnail for emails" at bounding box center [467, 208] width 16 height 9
click at [464, 227] on button "Copy link" at bounding box center [453, 229] width 43 height 13
click at [358, 121] on div "This is a tracked link! Anyone who clicks on it will be recorded as a visit fro…" at bounding box center [404, 201] width 809 height 403
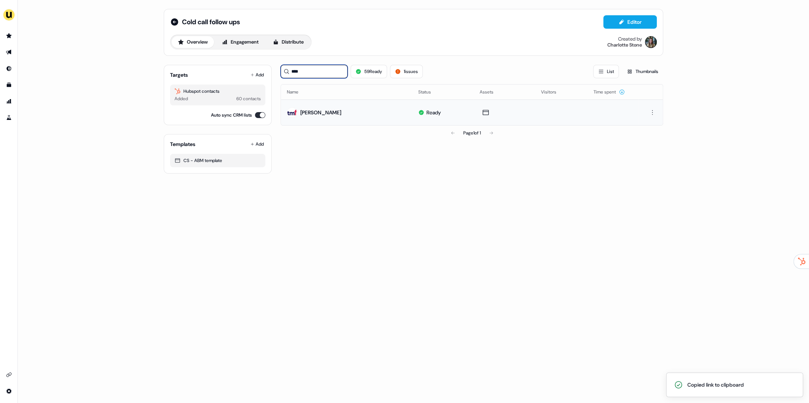
click at [286, 68] on div "****" at bounding box center [314, 71] width 67 height 13
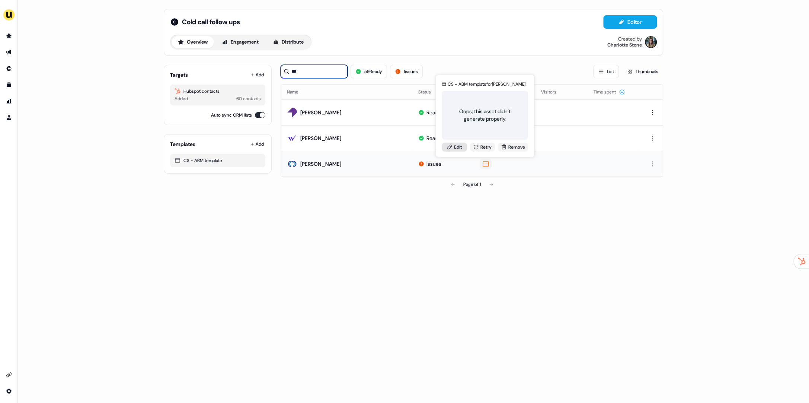
type input "***"
click at [455, 145] on link "Edit" at bounding box center [454, 146] width 25 height 9
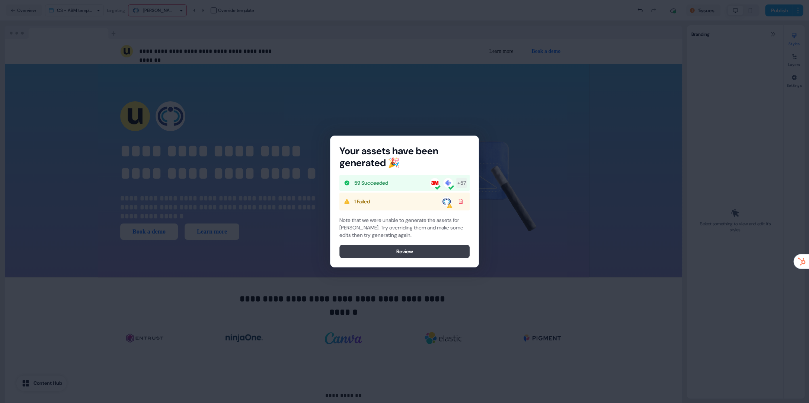
click at [408, 256] on button "Review" at bounding box center [405, 251] width 130 height 13
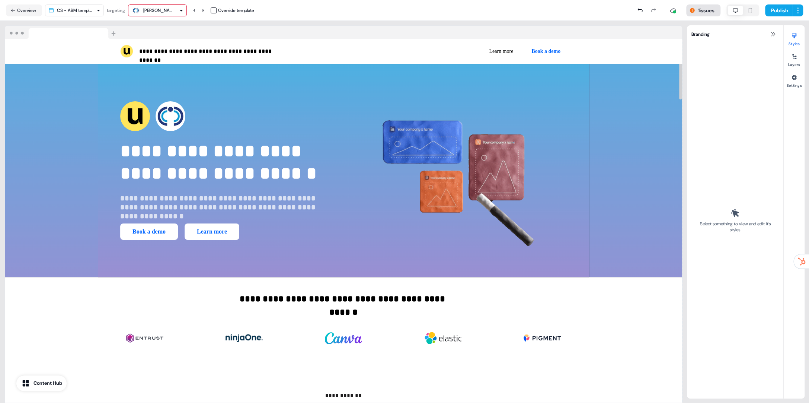
click at [706, 13] on button "1 issues" at bounding box center [703, 10] width 34 height 12
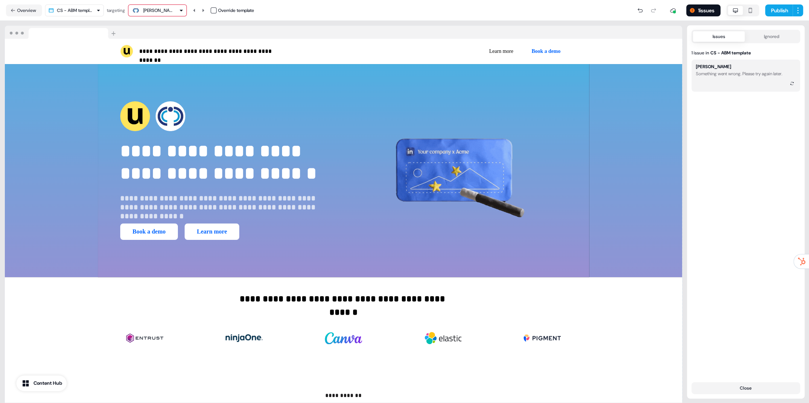
click at [733, 75] on div "Something went wrong. Please try again later." at bounding box center [739, 74] width 86 height 6
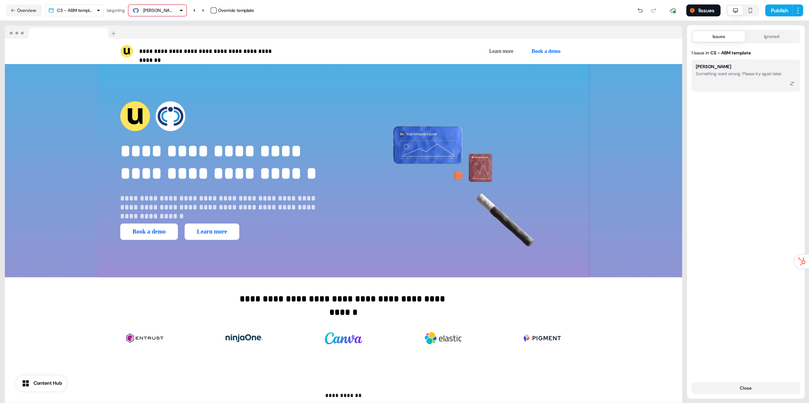
click at [751, 77] on div "Charlie Watson Something went wrong. Please try again later." at bounding box center [746, 76] width 109 height 32
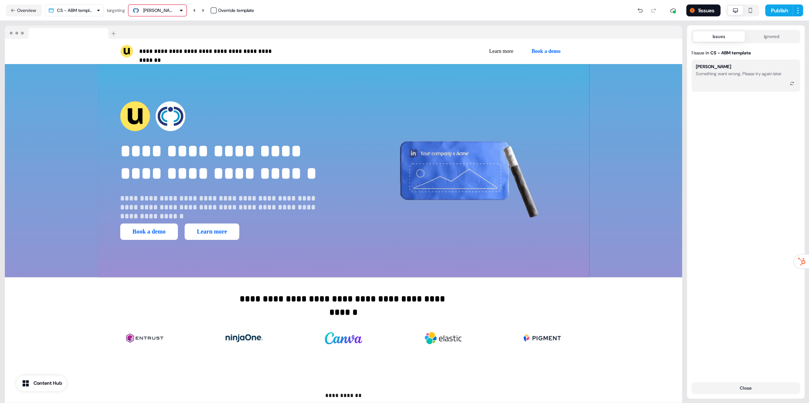
click at [796, 83] on div "Charlie Watson Something went wrong. Please try again later." at bounding box center [746, 76] width 109 height 32
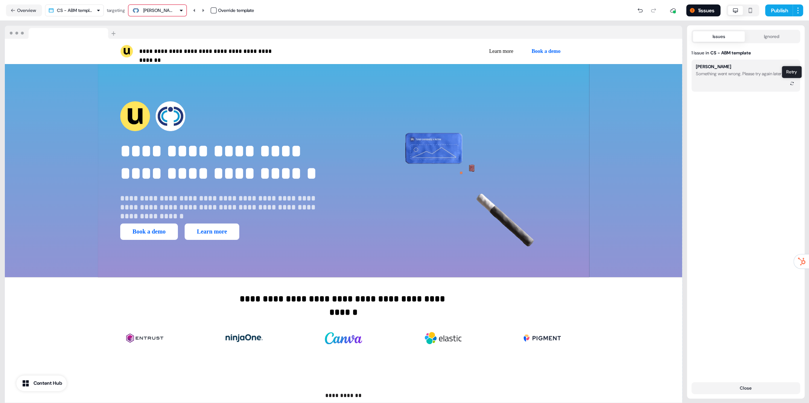
click at [793, 84] on icon at bounding box center [792, 83] width 4 height 4
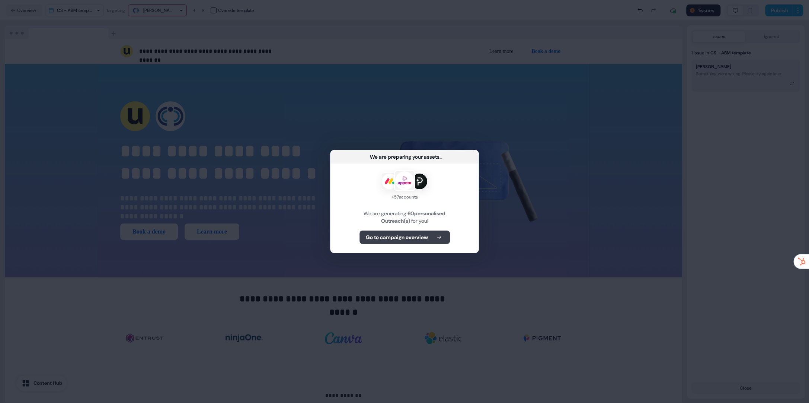
click at [384, 235] on b "Go to campaign overview" at bounding box center [397, 236] width 62 height 7
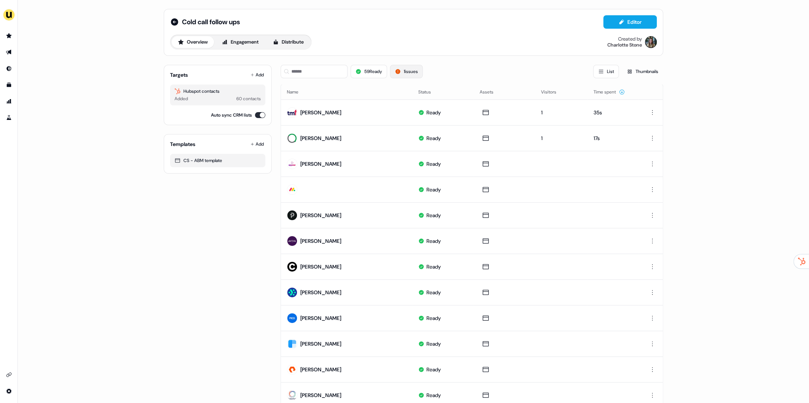
click at [411, 73] on button "1 issues" at bounding box center [406, 71] width 33 height 13
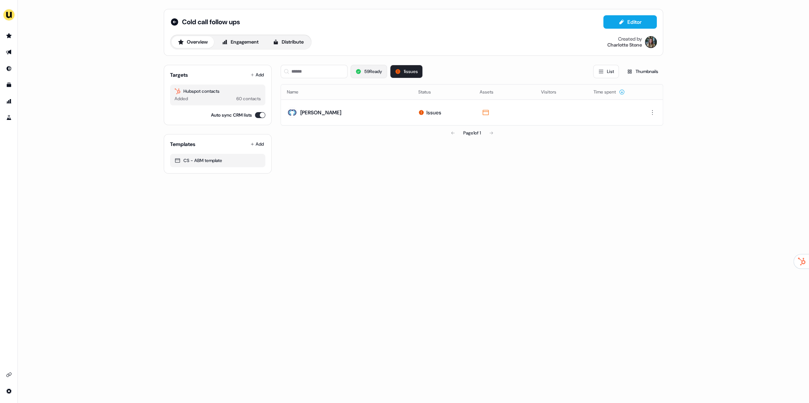
click at [377, 70] on button "59 Ready" at bounding box center [369, 71] width 36 height 13
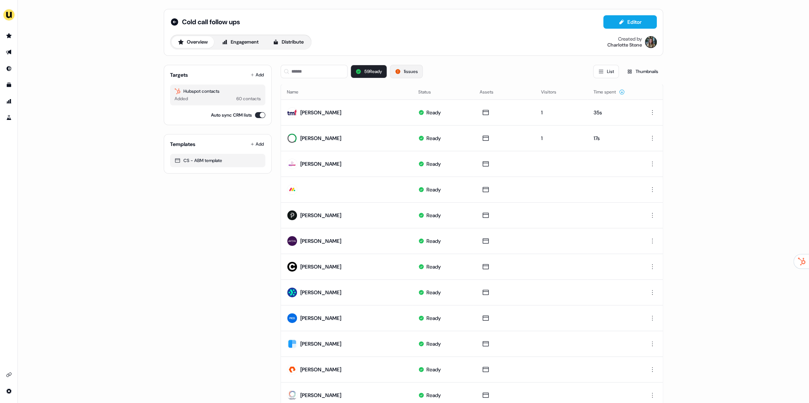
click at [409, 72] on button "1 issues" at bounding box center [406, 71] width 33 height 13
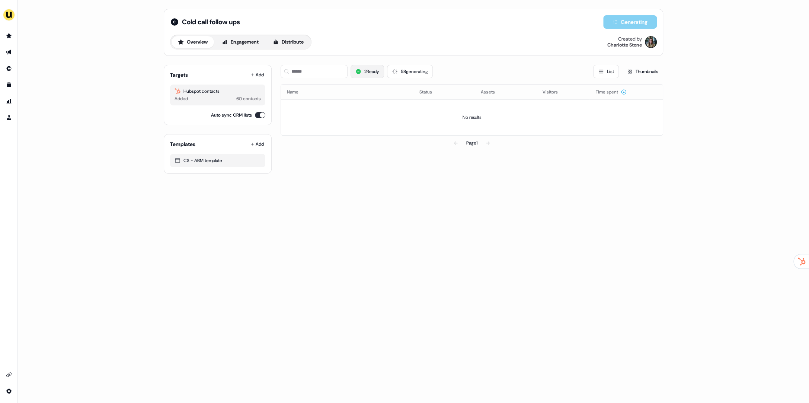
click at [380, 75] on button "2 Ready" at bounding box center [368, 71] width 34 height 13
click at [411, 68] on button "58 generating" at bounding box center [410, 71] width 46 height 13
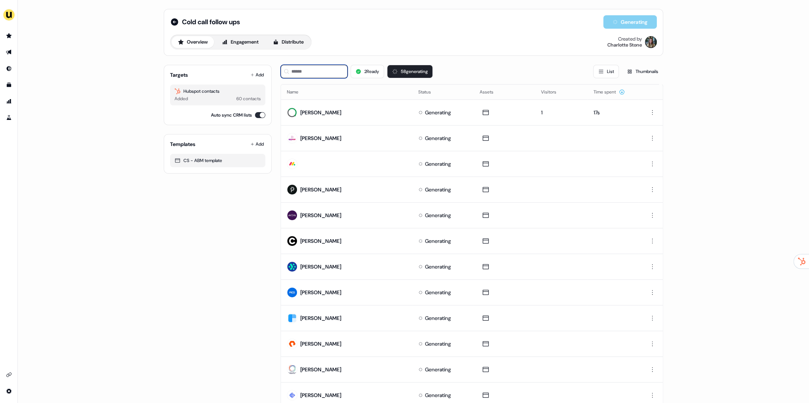
click at [313, 70] on input at bounding box center [314, 71] width 67 height 13
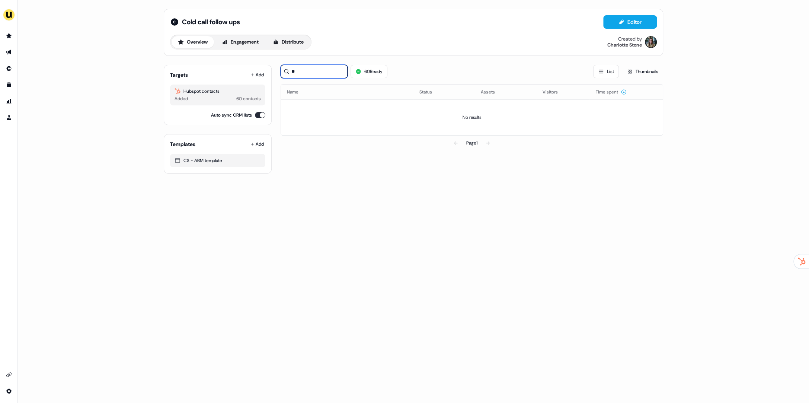
click at [312, 75] on input "**" at bounding box center [314, 71] width 67 height 13
type input "*"
click at [316, 170] on div "60 Ready List Thumbnails Name Status Assets Visitors Time spent No results Page…" at bounding box center [472, 116] width 383 height 115
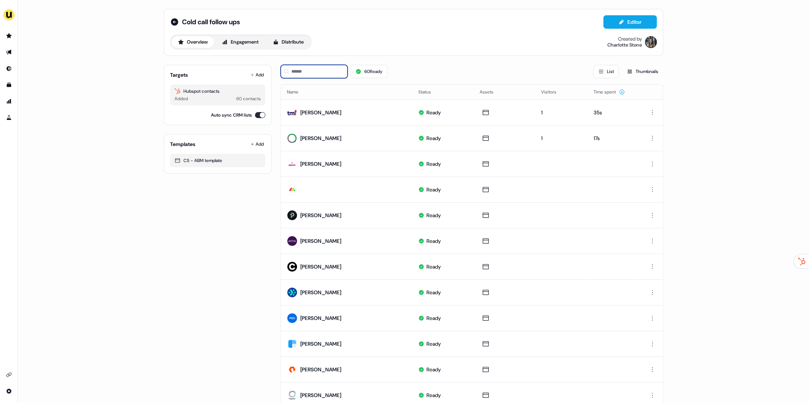
click at [308, 72] on input at bounding box center [314, 71] width 67 height 13
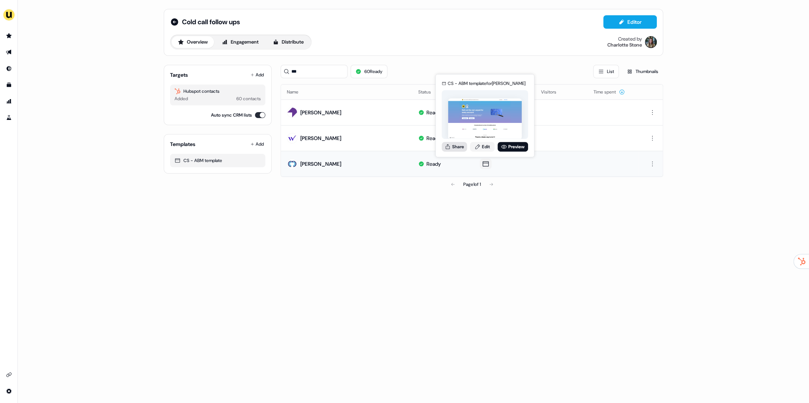
click at [444, 147] on button "Share" at bounding box center [454, 147] width 25 height 10
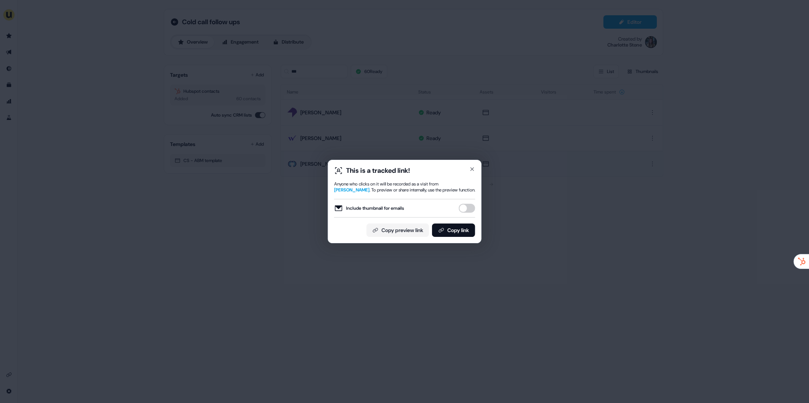
click at [466, 209] on button "Include thumbnail for emails" at bounding box center [467, 208] width 16 height 9
click at [465, 229] on button "Copy link" at bounding box center [453, 229] width 43 height 13
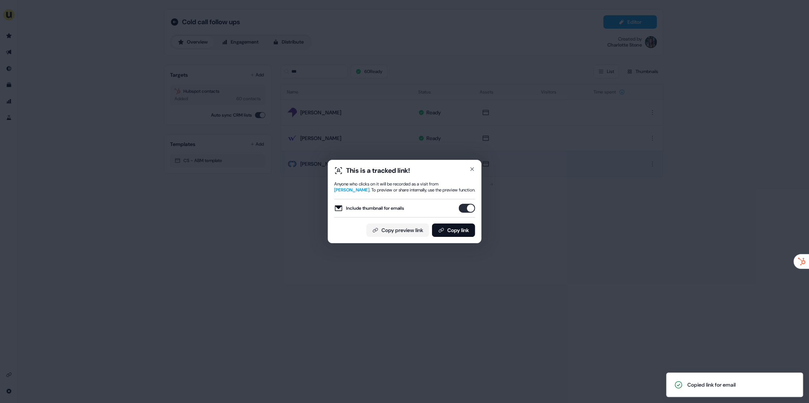
click at [495, 112] on div "This is a tracked link! Anyone who clicks on it will be recorded as a visit fro…" at bounding box center [404, 201] width 809 height 403
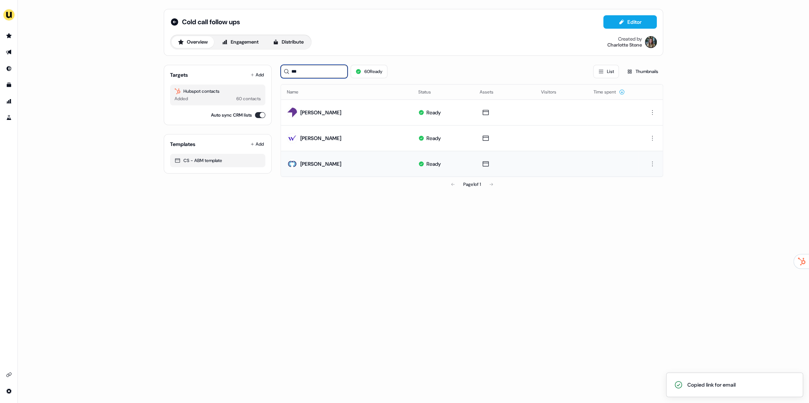
drag, startPoint x: 310, startPoint y: 67, endPoint x: 306, endPoint y: 71, distance: 5.5
click at [306, 71] on input "***" at bounding box center [314, 71] width 67 height 13
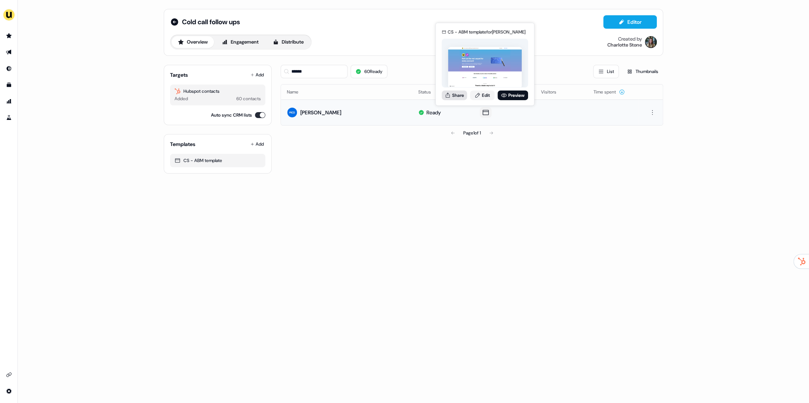
click at [446, 94] on icon at bounding box center [448, 95] width 6 height 6
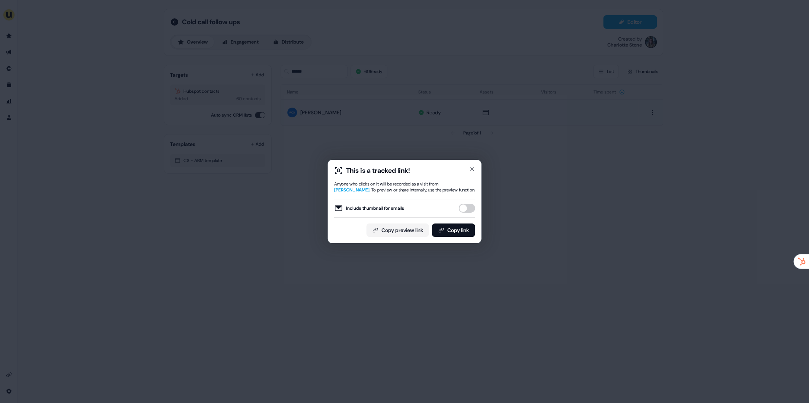
click at [467, 203] on div "Include thumbnail for emails" at bounding box center [404, 208] width 141 height 19
click at [469, 207] on button "Include thumbnail for emails" at bounding box center [467, 208] width 16 height 9
click at [458, 235] on button "Copy link" at bounding box center [453, 229] width 43 height 13
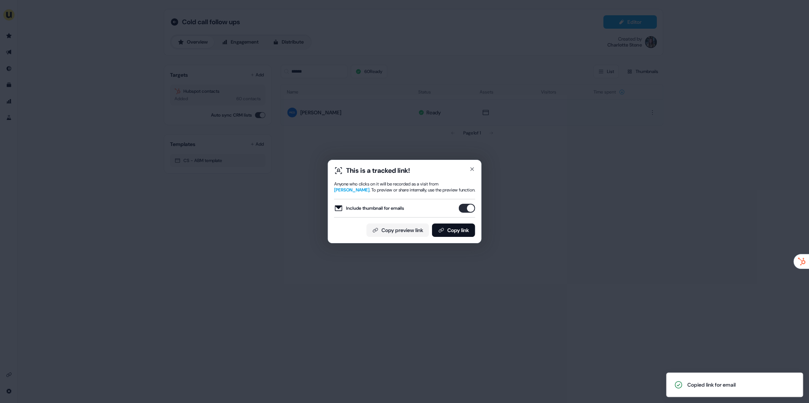
click at [356, 131] on div "This is a tracked link! Anyone who clicks on it will be recorded as a visit fro…" at bounding box center [404, 201] width 809 height 403
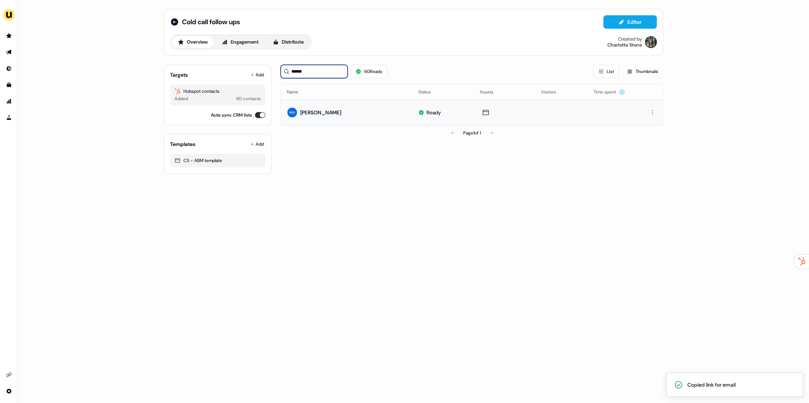
drag, startPoint x: 315, startPoint y: 74, endPoint x: 283, endPoint y: 72, distance: 32.1
click at [283, 72] on input "******" at bounding box center [314, 71] width 67 height 13
type input "*"
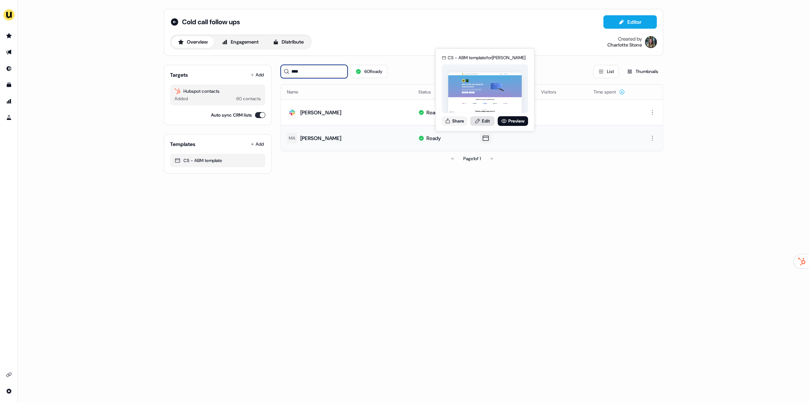
type input "****"
click at [486, 122] on link "Edit" at bounding box center [482, 121] width 25 height 10
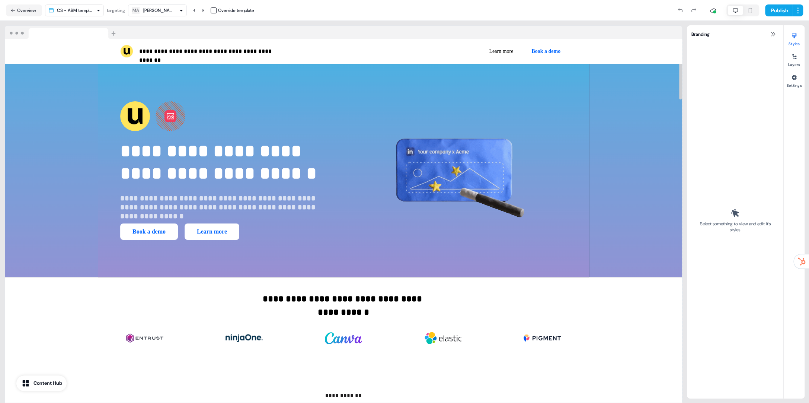
click at [166, 121] on button at bounding box center [171, 116] width 12 height 12
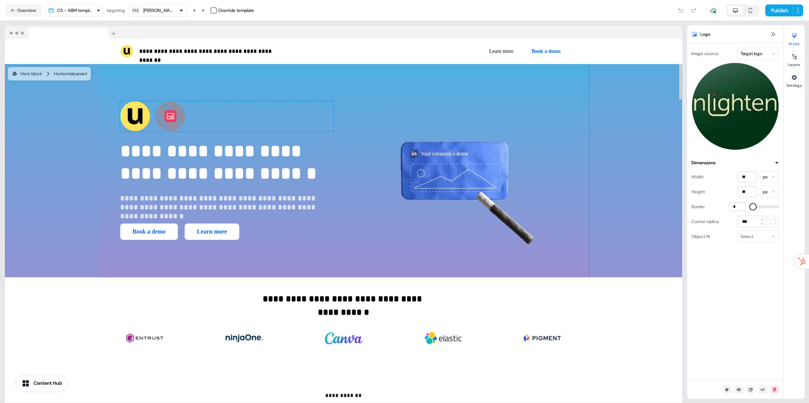
click at [214, 9] on button "button" at bounding box center [214, 10] width 6 height 6
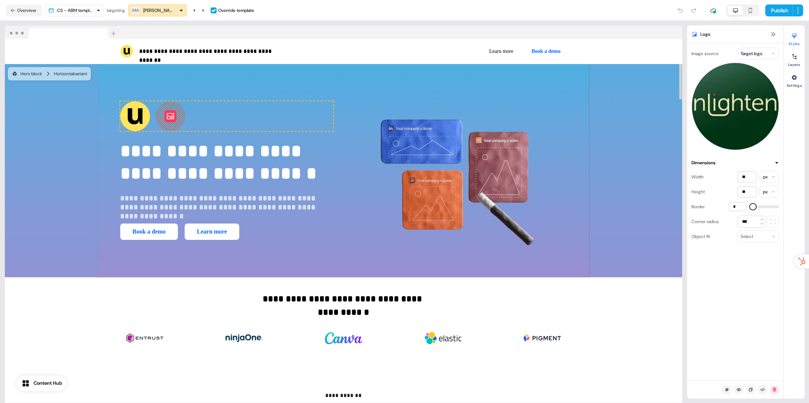
click at [749, 49] on html "**********" at bounding box center [404, 201] width 809 height 403
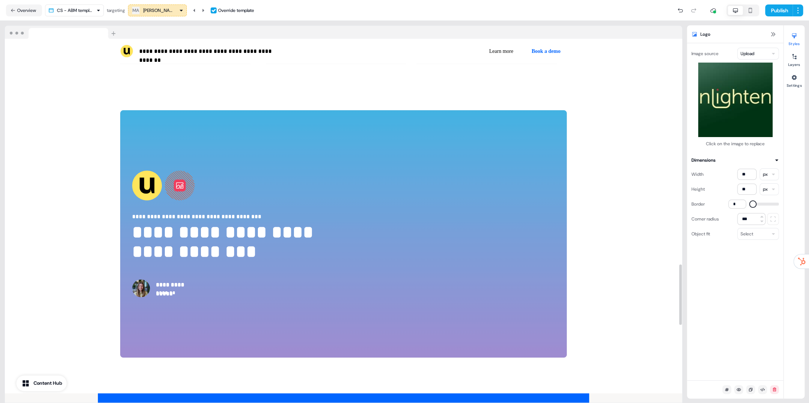
scroll to position [1556, 0]
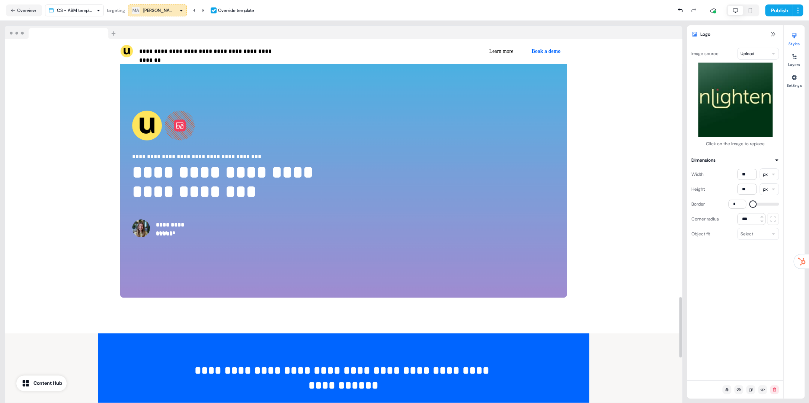
click at [176, 127] on icon at bounding box center [179, 125] width 7 height 6
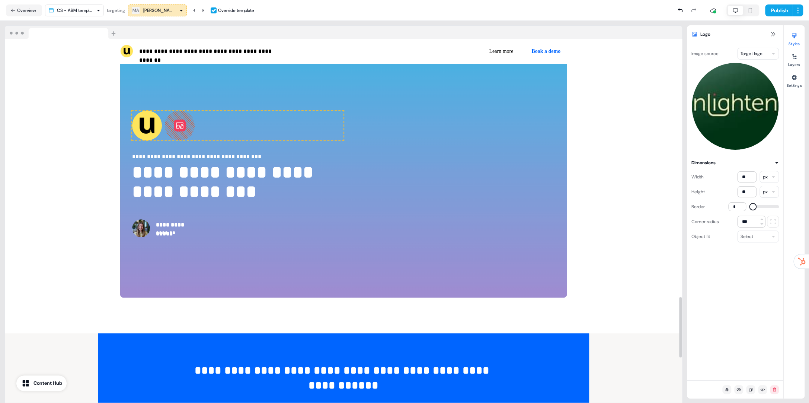
click at [753, 53] on html "**********" at bounding box center [404, 201] width 809 height 403
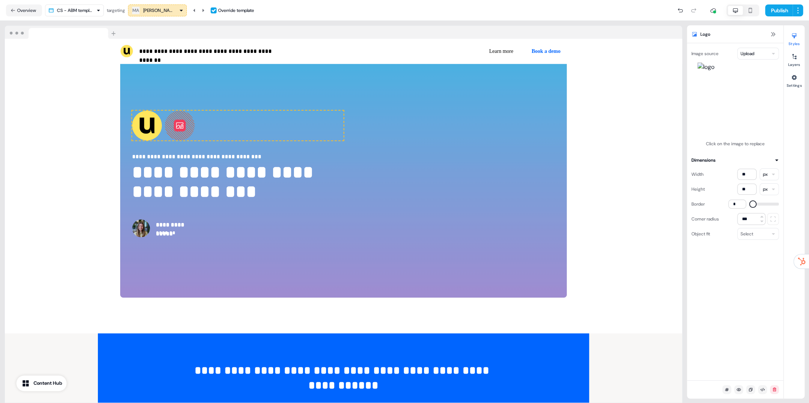
click at [735, 94] on button "Replace image" at bounding box center [735, 99] width 56 height 13
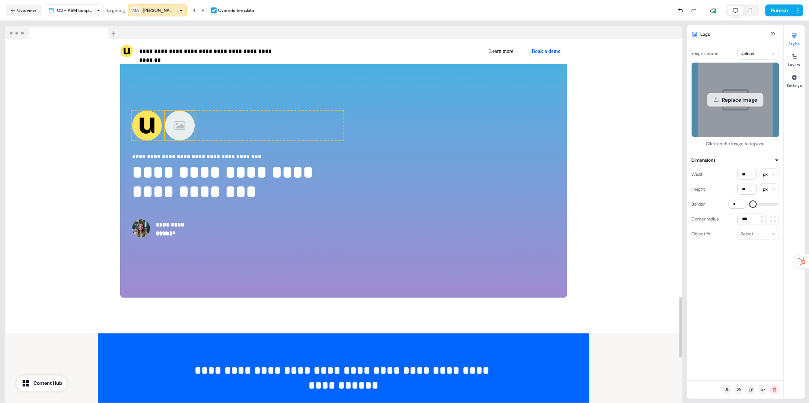
click at [737, 103] on button "Replace image" at bounding box center [735, 99] width 56 height 13
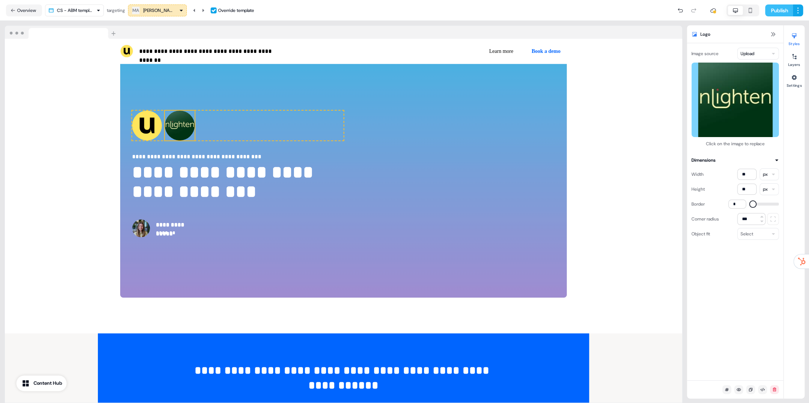
click at [778, 12] on button "Publish" at bounding box center [779, 10] width 28 height 12
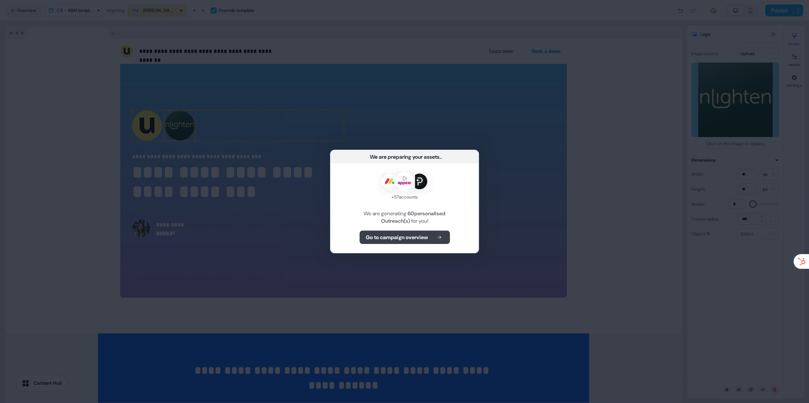
click at [412, 242] on button "Go to campaign overview" at bounding box center [405, 236] width 90 height 13
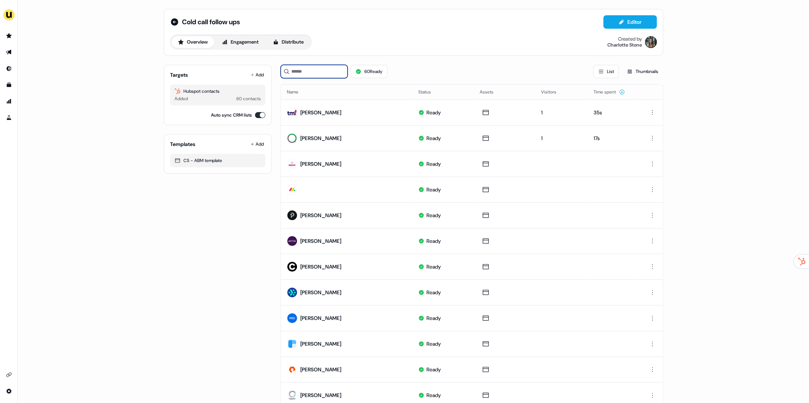
click at [320, 75] on input at bounding box center [314, 71] width 67 height 13
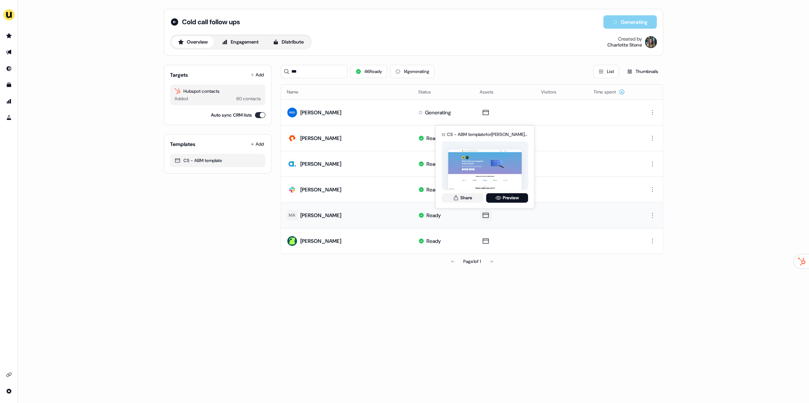
click at [442, 197] on div "Share Preview" at bounding box center [485, 198] width 86 height 10
click at [458, 198] on icon at bounding box center [456, 198] width 6 height 6
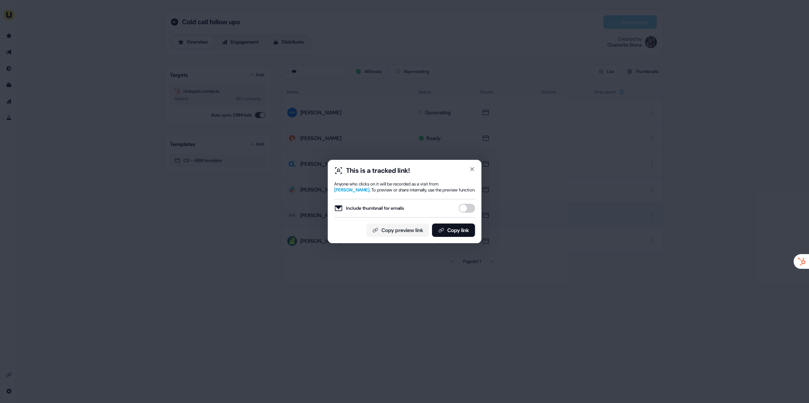
click at [468, 206] on button "Include thumbnail for emails" at bounding box center [467, 208] width 16 height 9
click at [456, 229] on button "Copy link" at bounding box center [453, 229] width 43 height 13
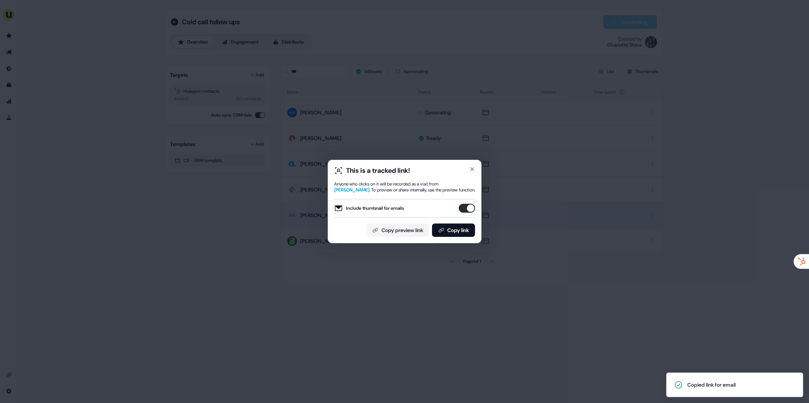
click at [394, 124] on div "This is a tracked link! Anyone who clicks on it will be recorded as a visit fro…" at bounding box center [404, 201] width 809 height 403
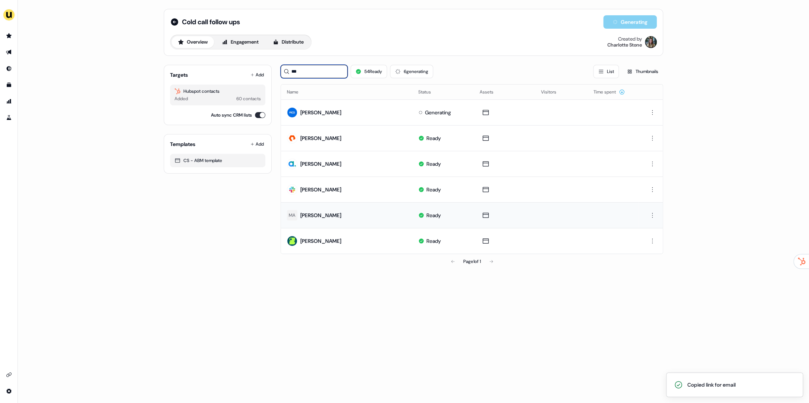
drag, startPoint x: 318, startPoint y: 70, endPoint x: 285, endPoint y: 68, distance: 32.5
click at [285, 68] on div "***" at bounding box center [314, 71] width 67 height 13
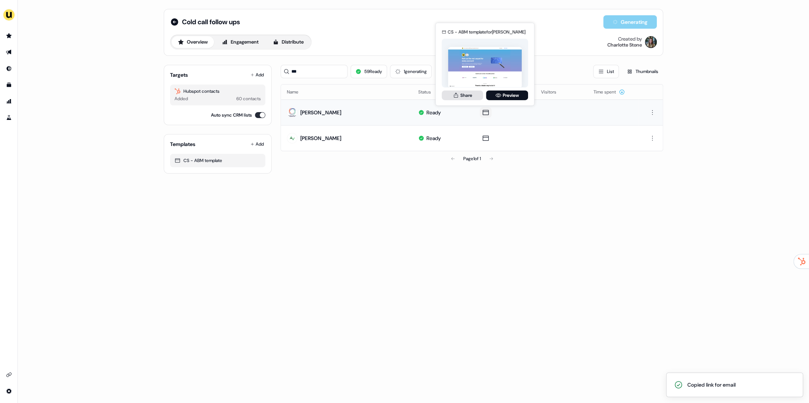
click at [447, 93] on button "Share" at bounding box center [462, 95] width 41 height 10
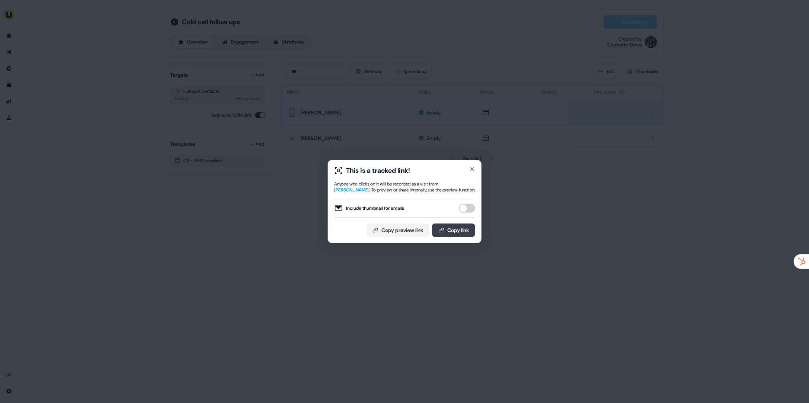
drag, startPoint x: 463, startPoint y: 208, endPoint x: 467, endPoint y: 228, distance: 20.4
click at [463, 208] on button "Include thumbnail for emails" at bounding box center [467, 208] width 16 height 9
click at [467, 228] on button "Copy link" at bounding box center [453, 229] width 43 height 13
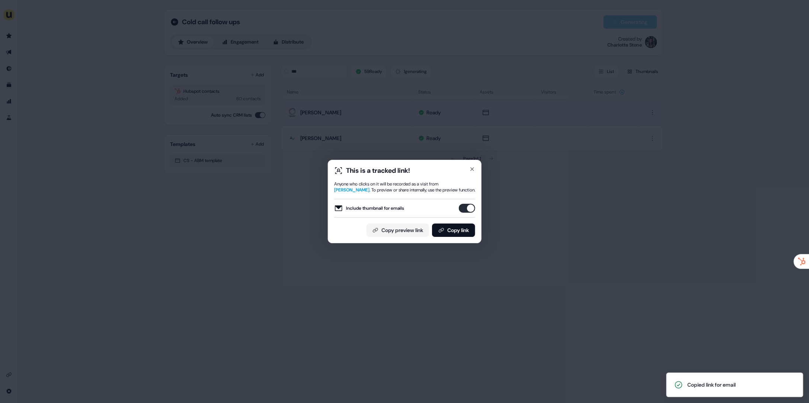
click at [220, 58] on div "This is a tracked link! Anyone who clicks on it will be recorded as a visit fro…" at bounding box center [404, 201] width 809 height 403
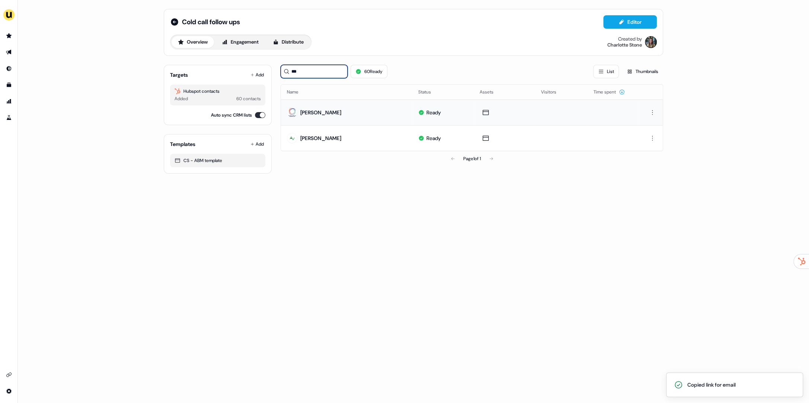
drag, startPoint x: 307, startPoint y: 71, endPoint x: 287, endPoint y: 72, distance: 19.4
click at [287, 72] on div "***" at bounding box center [314, 71] width 67 height 13
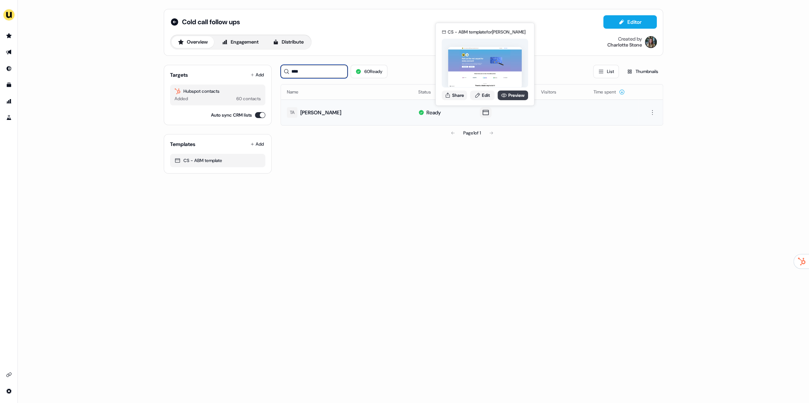
type input "****"
click at [516, 96] on link "Preview" at bounding box center [513, 95] width 31 height 10
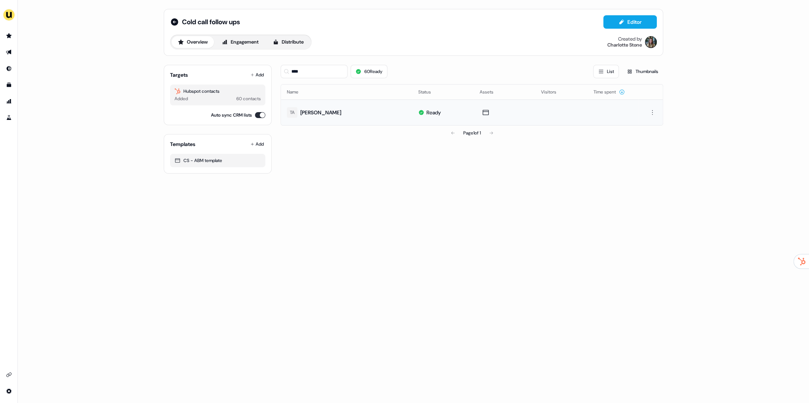
click at [483, 95] on th "Assets" at bounding box center [504, 92] width 61 height 15
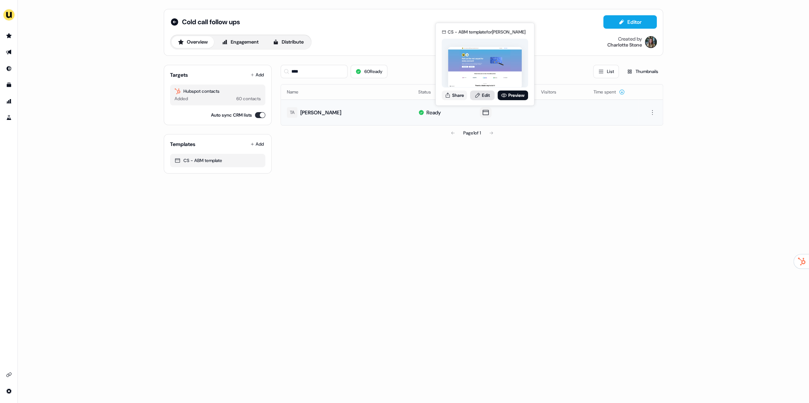
click at [486, 94] on link "Edit" at bounding box center [482, 95] width 25 height 10
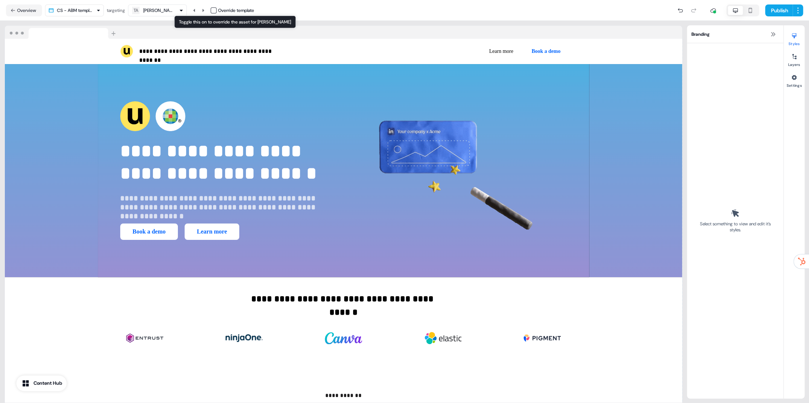
click at [214, 10] on button "button" at bounding box center [214, 10] width 6 height 6
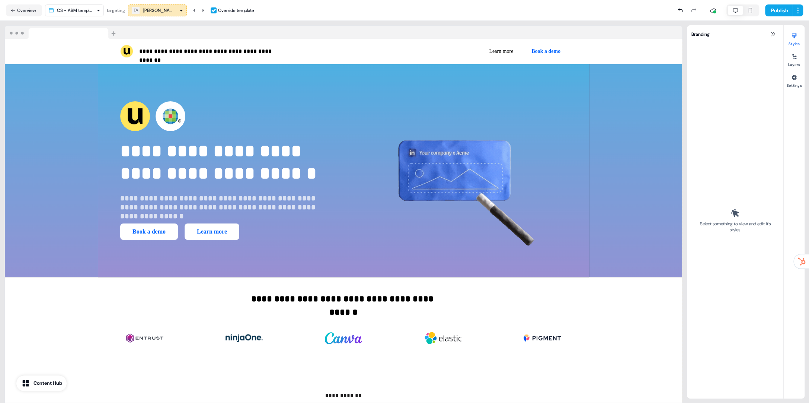
click at [279, 294] on p "**********" at bounding box center [344, 298] width 187 height 13
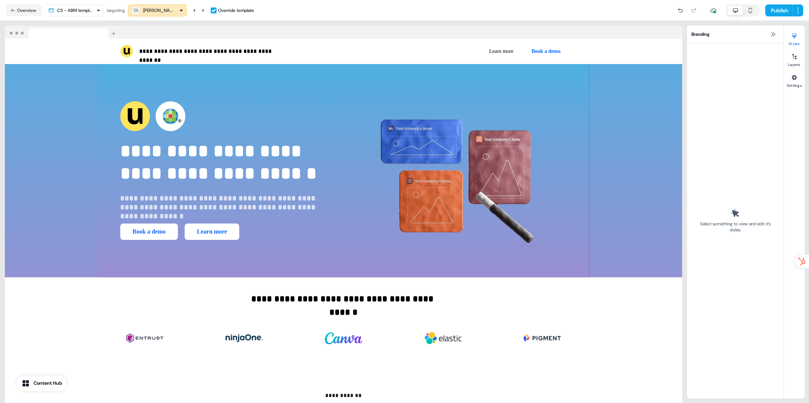
click at [279, 294] on p "**********" at bounding box center [344, 298] width 187 height 13
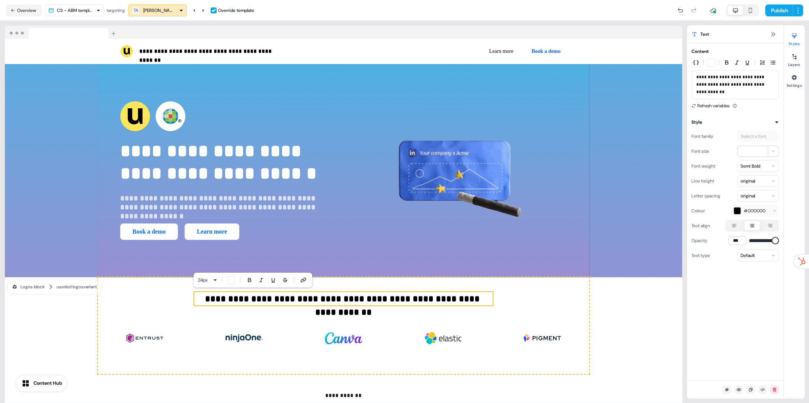
click at [271, 302] on p "**********" at bounding box center [343, 298] width 299 height 13
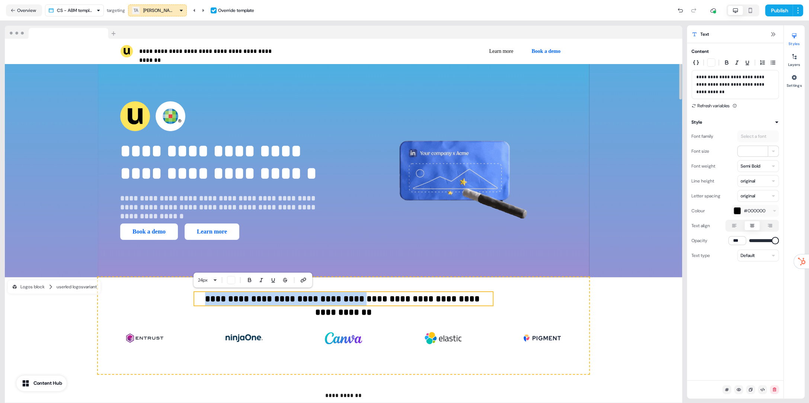
drag, startPoint x: 349, startPoint y: 299, endPoint x: 195, endPoint y: 298, distance: 154.1
click at [195, 298] on p "**********" at bounding box center [343, 298] width 299 height 13
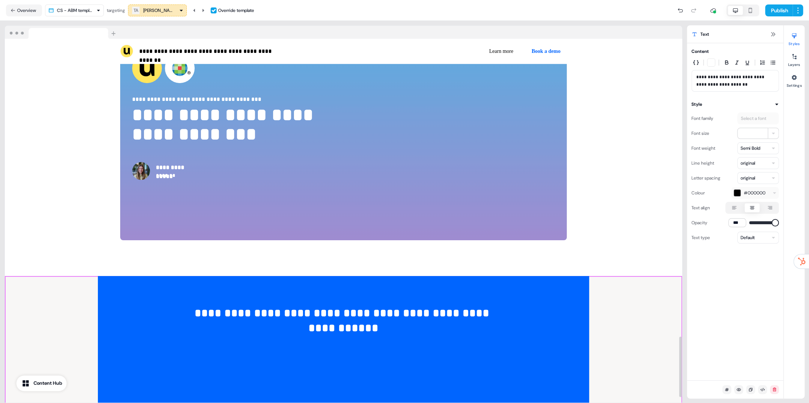
scroll to position [1829, 0]
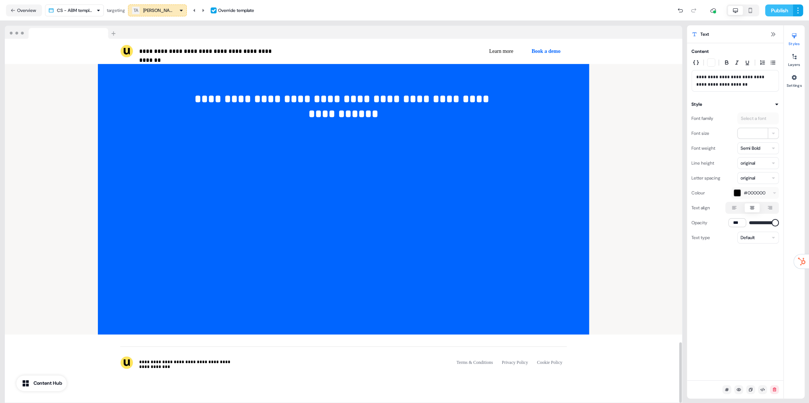
click at [775, 9] on button "Publish" at bounding box center [779, 10] width 28 height 12
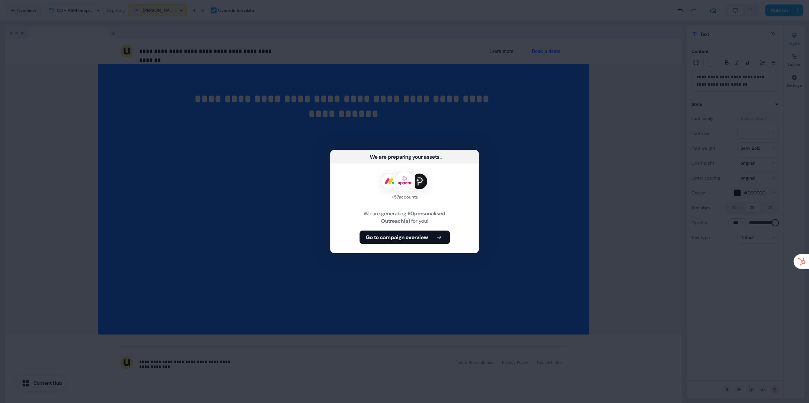
click at [407, 244] on div "+ 57 accounts We are generating 60 personalised Outreach(s) for you! Go to camp…" at bounding box center [405, 207] width 148 height 89
click at [409, 241] on button "Go to campaign overview" at bounding box center [405, 236] width 90 height 13
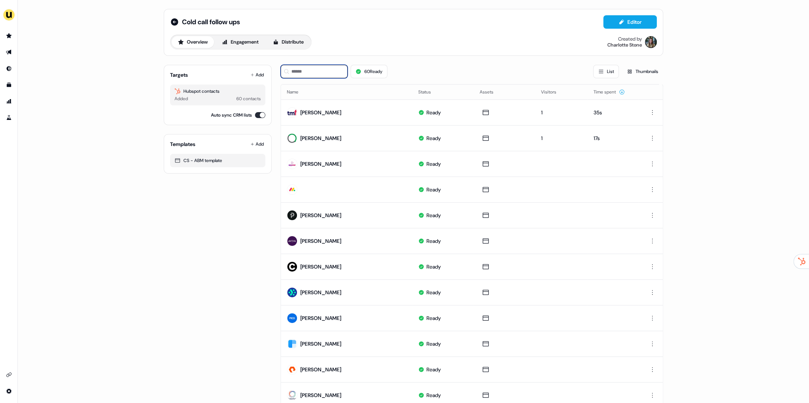
click at [317, 72] on input at bounding box center [314, 71] width 67 height 13
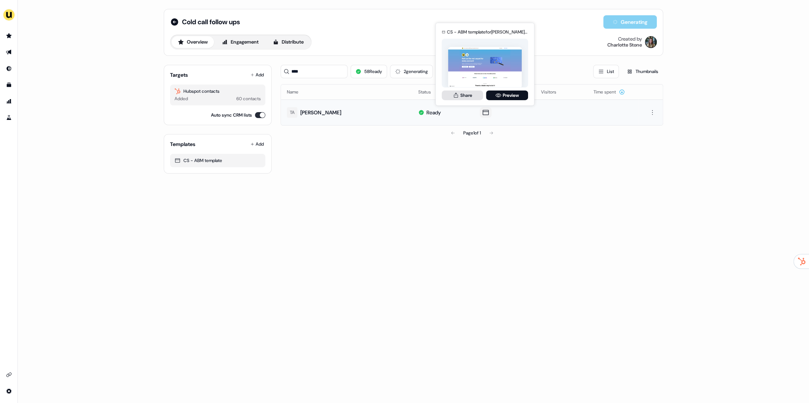
click at [463, 98] on button "Share" at bounding box center [462, 95] width 41 height 10
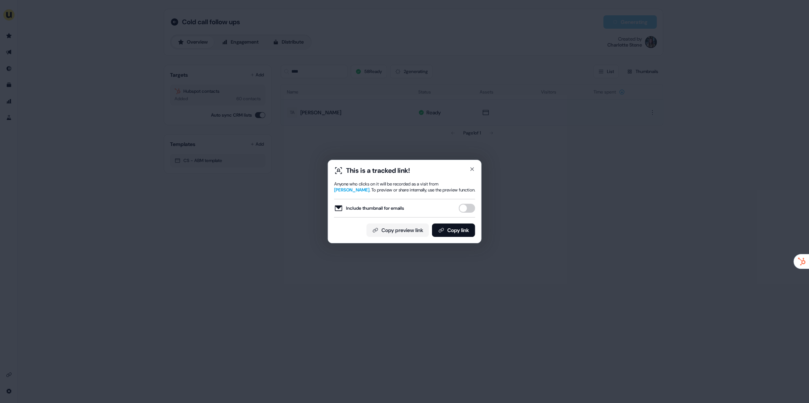
drag, startPoint x: 456, startPoint y: 229, endPoint x: 464, endPoint y: 275, distance: 46.8
click at [456, 229] on button "Copy link" at bounding box center [453, 229] width 43 height 13
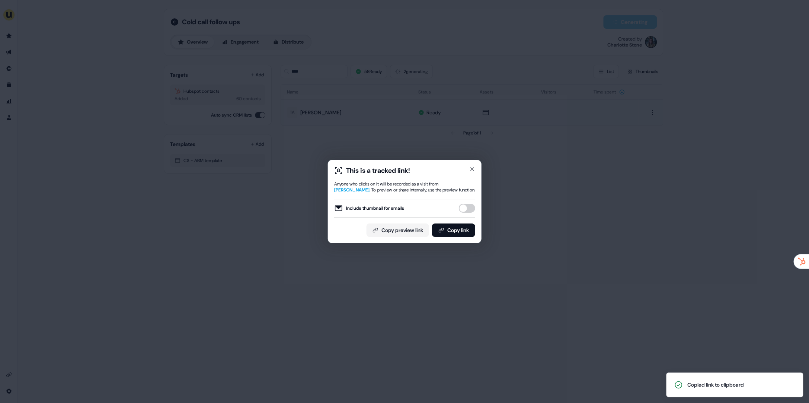
click at [359, 97] on div "This is a tracked link! Anyone who clicks on it will be recorded as a visit fro…" at bounding box center [404, 201] width 809 height 403
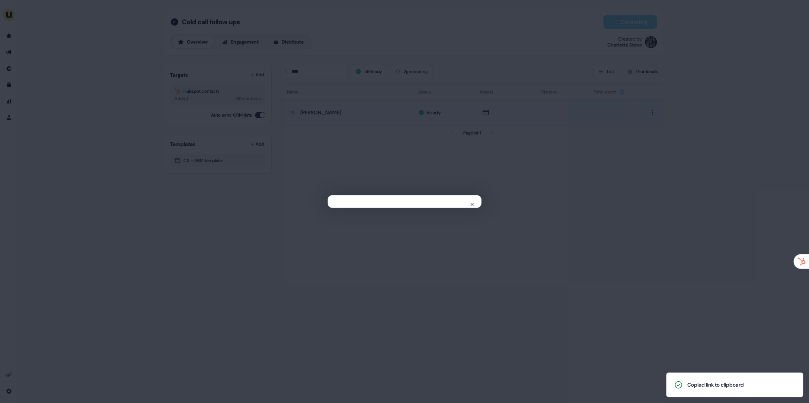
drag, startPoint x: 359, startPoint y: 97, endPoint x: 351, endPoint y: 89, distance: 11.8
click at [359, 97] on div "Close" at bounding box center [404, 201] width 809 height 403
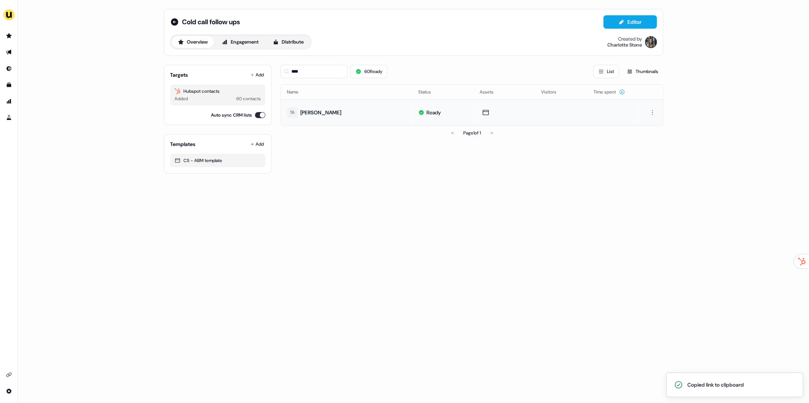
click at [374, 105] on td "TA [PERSON_NAME]" at bounding box center [346, 112] width 131 height 26
drag, startPoint x: 327, startPoint y: 74, endPoint x: 289, endPoint y: 73, distance: 38.4
click at [289, 73] on div "****" at bounding box center [314, 71] width 67 height 13
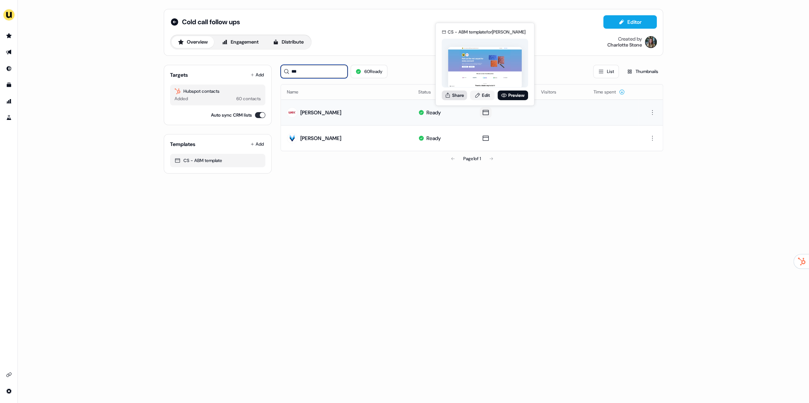
type input "***"
click at [454, 97] on button "Share" at bounding box center [454, 95] width 25 height 10
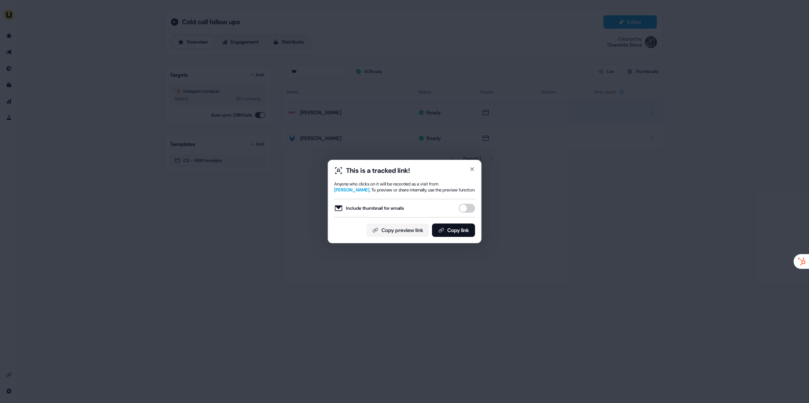
drag, startPoint x: 469, startPoint y: 213, endPoint x: 468, endPoint y: 218, distance: 5.0
click at [469, 213] on div "Include thumbnail for emails" at bounding box center [404, 208] width 141 height 19
click at [469, 206] on button "Include thumbnail for emails" at bounding box center [467, 208] width 16 height 9
click at [462, 226] on button "Copy link" at bounding box center [453, 229] width 43 height 13
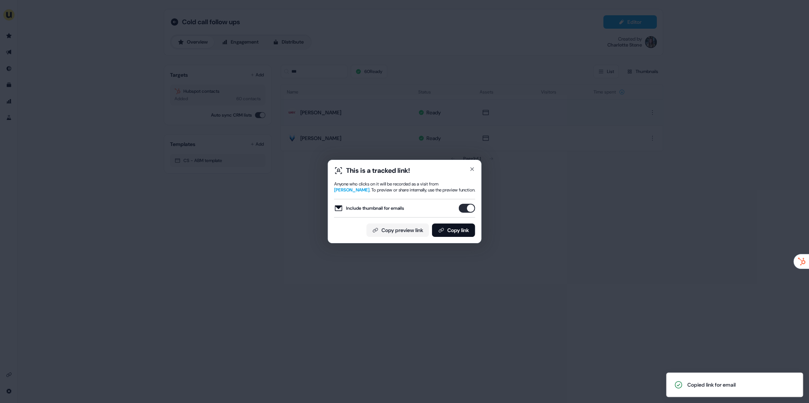
click at [444, 89] on div "This is a tracked link! Anyone who clicks on it will be recorded as a visit fro…" at bounding box center [404, 201] width 809 height 403
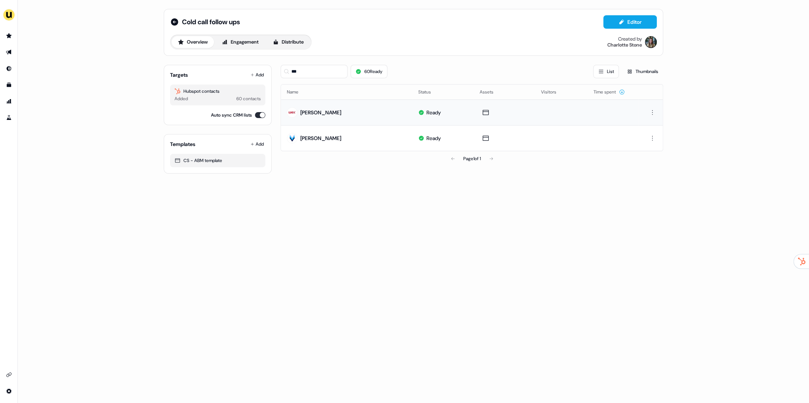
click at [9, 27] on div "side nav menu" at bounding box center [9, 201] width 18 height 403
click at [9, 32] on link "Go to prospects" at bounding box center [9, 36] width 12 height 12
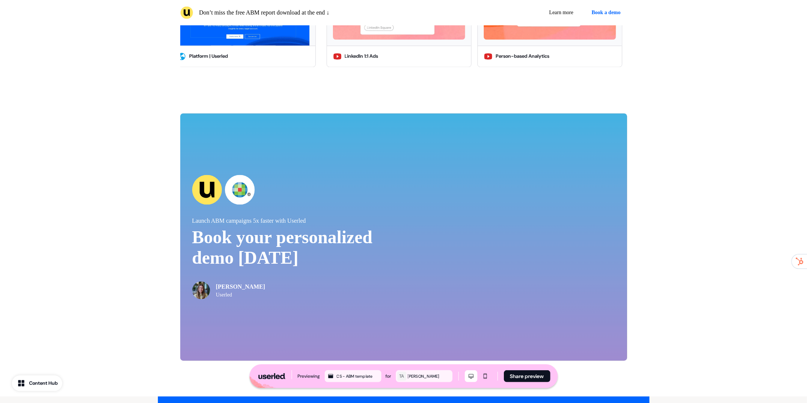
scroll to position [1506, 0]
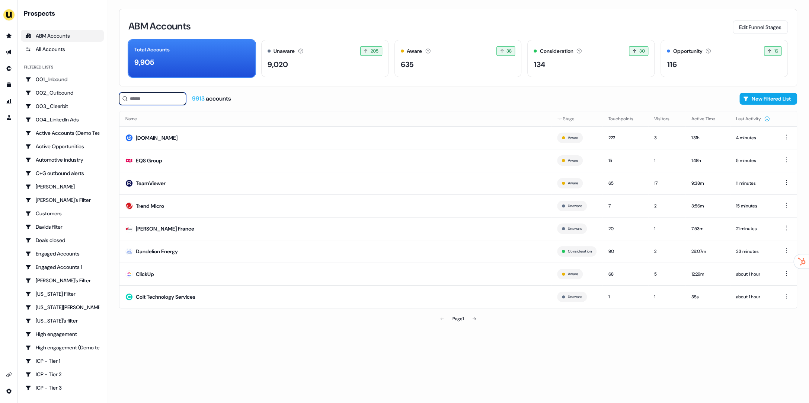
drag, startPoint x: 192, startPoint y: 95, endPoint x: 242, endPoint y: 99, distance: 50.5
click at [242, 99] on div "9913 accounts New Filtered List" at bounding box center [458, 98] width 678 height 13
click at [243, 100] on div "9913 accounts New Filtered List" at bounding box center [458, 98] width 678 height 13
drag, startPoint x: 215, startPoint y: 95, endPoint x: 195, endPoint y: 93, distance: 20.6
click at [194, 93] on div "9913 accounts New Filtered List" at bounding box center [458, 98] width 678 height 13
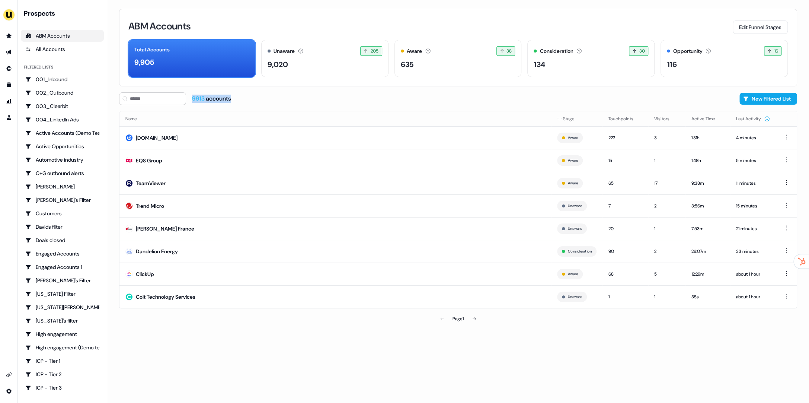
click at [195, 93] on div "9913 accounts" at bounding box center [175, 98] width 112 height 13
drag, startPoint x: 195, startPoint y: 95, endPoint x: 236, endPoint y: 102, distance: 42.4
click at [236, 102] on div "9913 accounts New Filtered List" at bounding box center [458, 98] width 678 height 13
drag, startPoint x: 203, startPoint y: 95, endPoint x: 226, endPoint y: 100, distance: 23.7
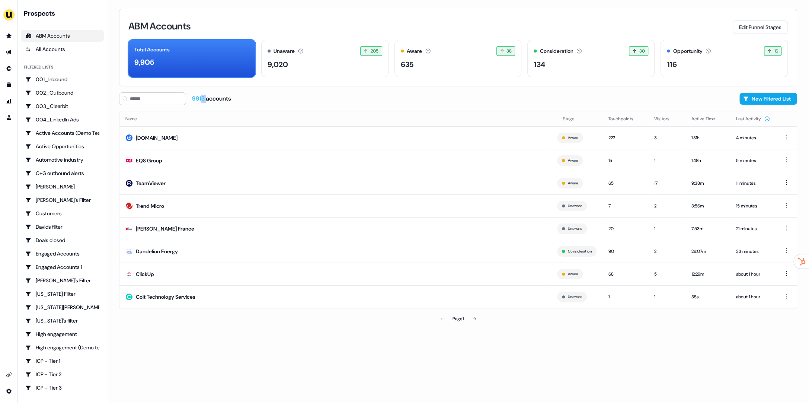
click at [210, 96] on div "9913 accounts" at bounding box center [211, 99] width 39 height 8
click at [227, 100] on div "9913 accounts" at bounding box center [211, 99] width 39 height 8
click at [213, 280] on td "ClickUp" at bounding box center [336, 273] width 432 height 23
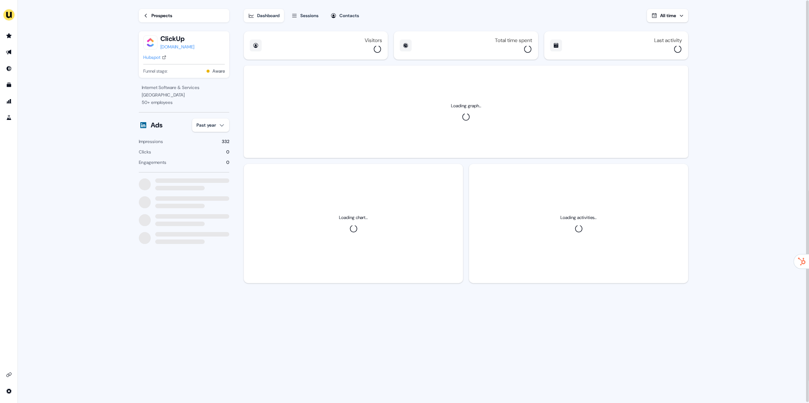
click at [300, 13] on button "Sessions" at bounding box center [305, 15] width 36 height 13
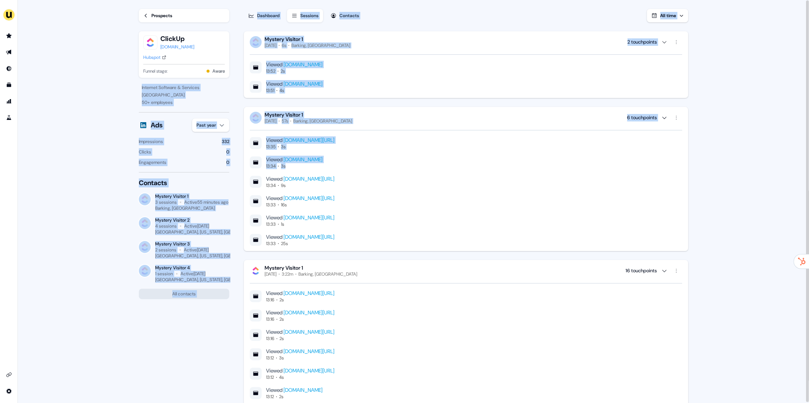
drag, startPoint x: 213, startPoint y: 137, endPoint x: 415, endPoint y: 178, distance: 206.8
click at [366, 172] on main "Loading... Prospects ClickUp clickup.com Hubspot Funnel stage: Aware Internet S…" at bounding box center [413, 202] width 791 height 404
click at [369, 123] on div "Mystery Visitor 1 Today 57s Barking, UK 6 touchpoints" at bounding box center [466, 117] width 433 height 13
